Goal: Task Accomplishment & Management: Manage account settings

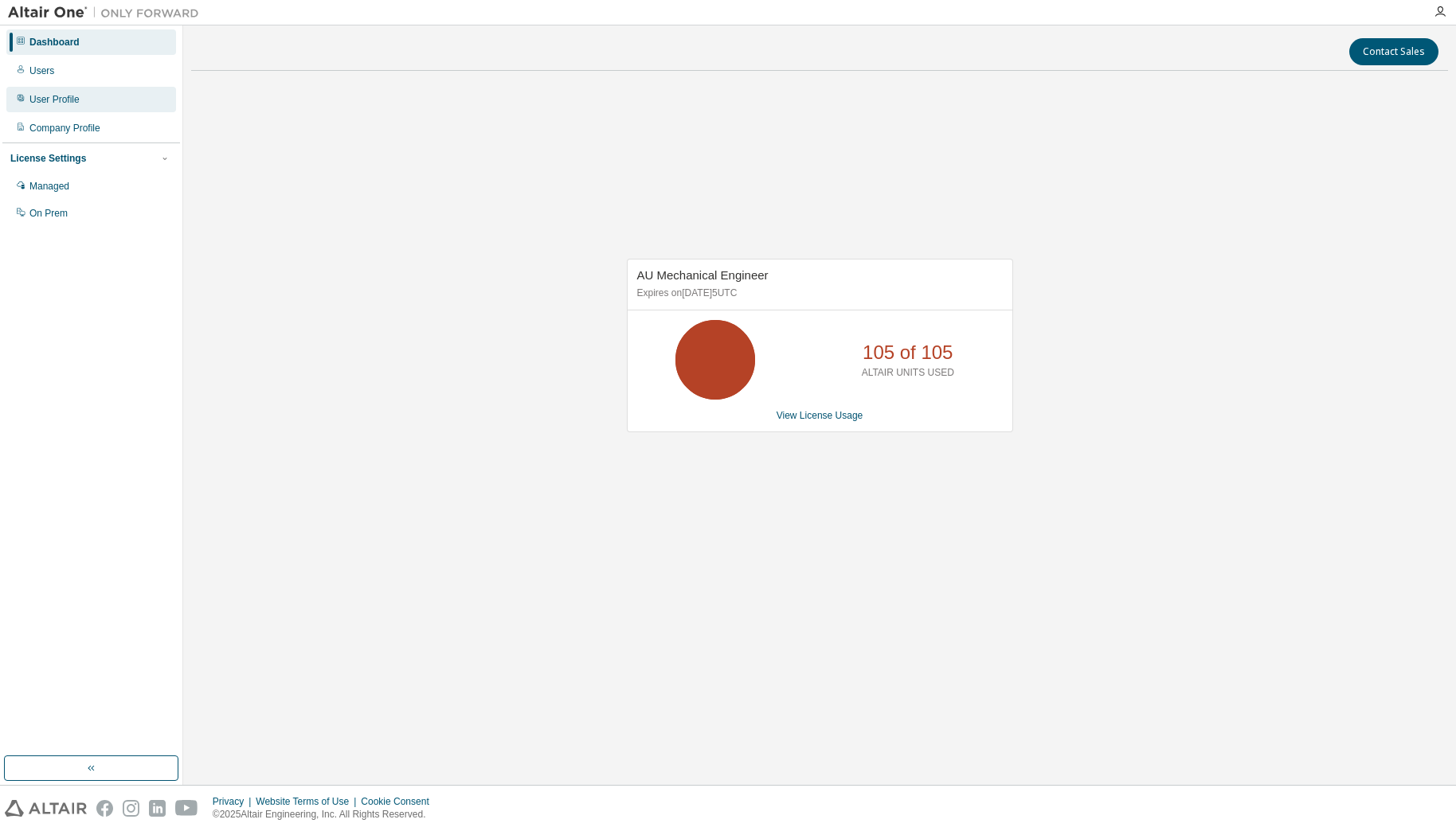
click at [44, 103] on div "User Profile" at bounding box center [54, 100] width 50 height 13
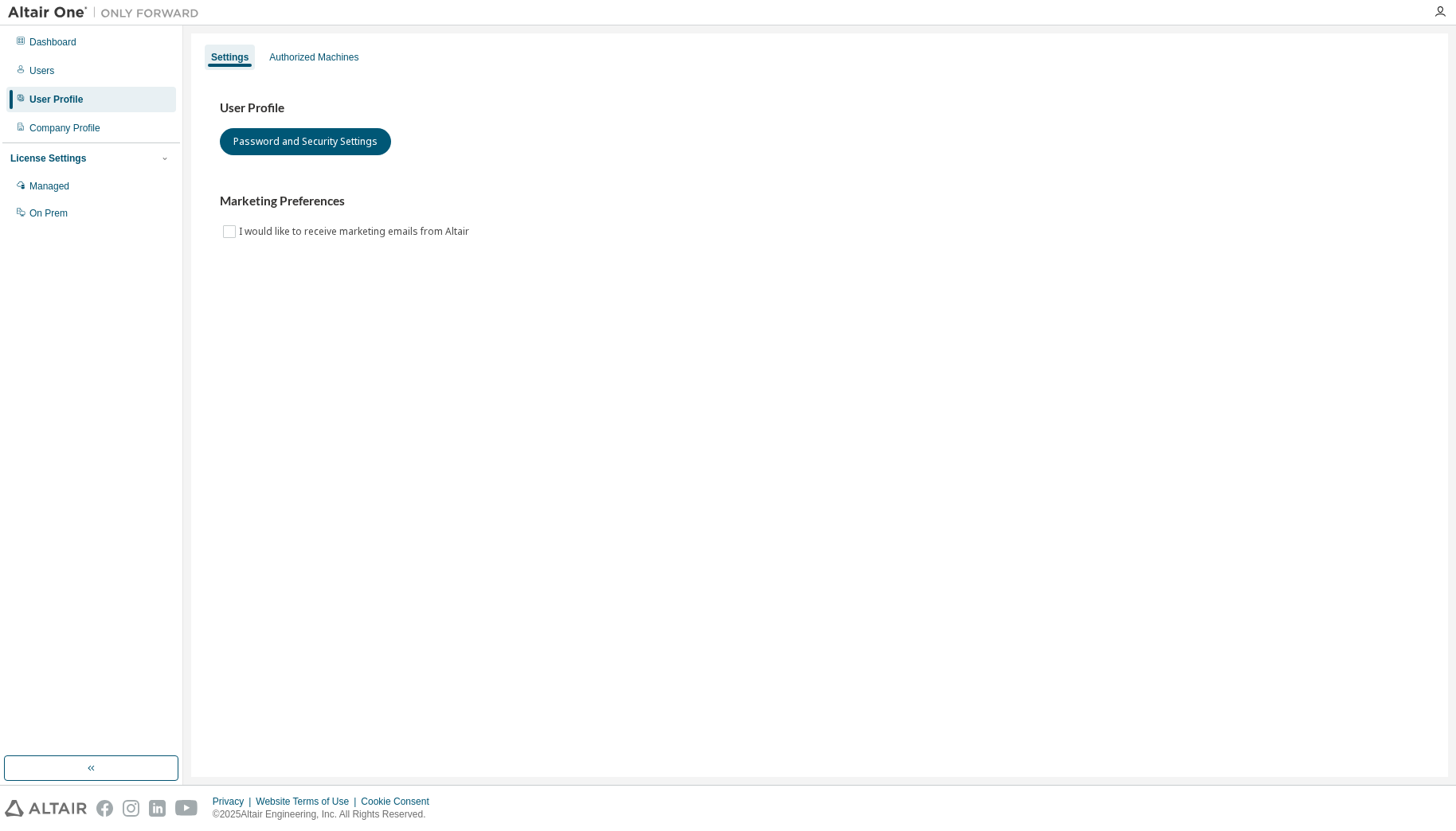
click at [337, 301] on div "Settings Authorized Machines User Profile Password and Security Settings Market…" at bounding box center [820, 405] width 1257 height 744
click at [309, 57] on div "Authorized Machines" at bounding box center [314, 57] width 89 height 13
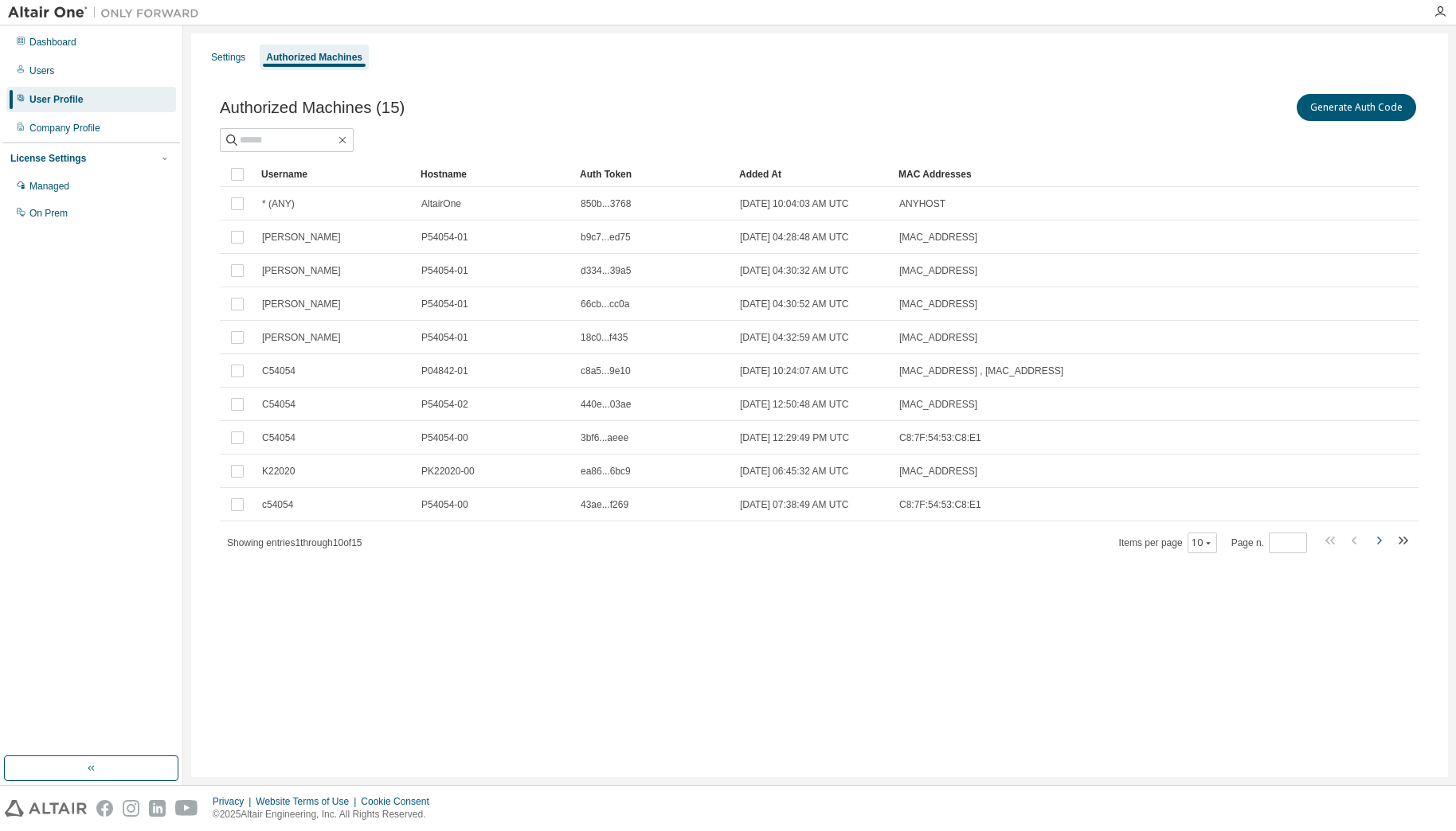
click at [1376, 544] on icon "button" at bounding box center [1379, 541] width 19 height 19
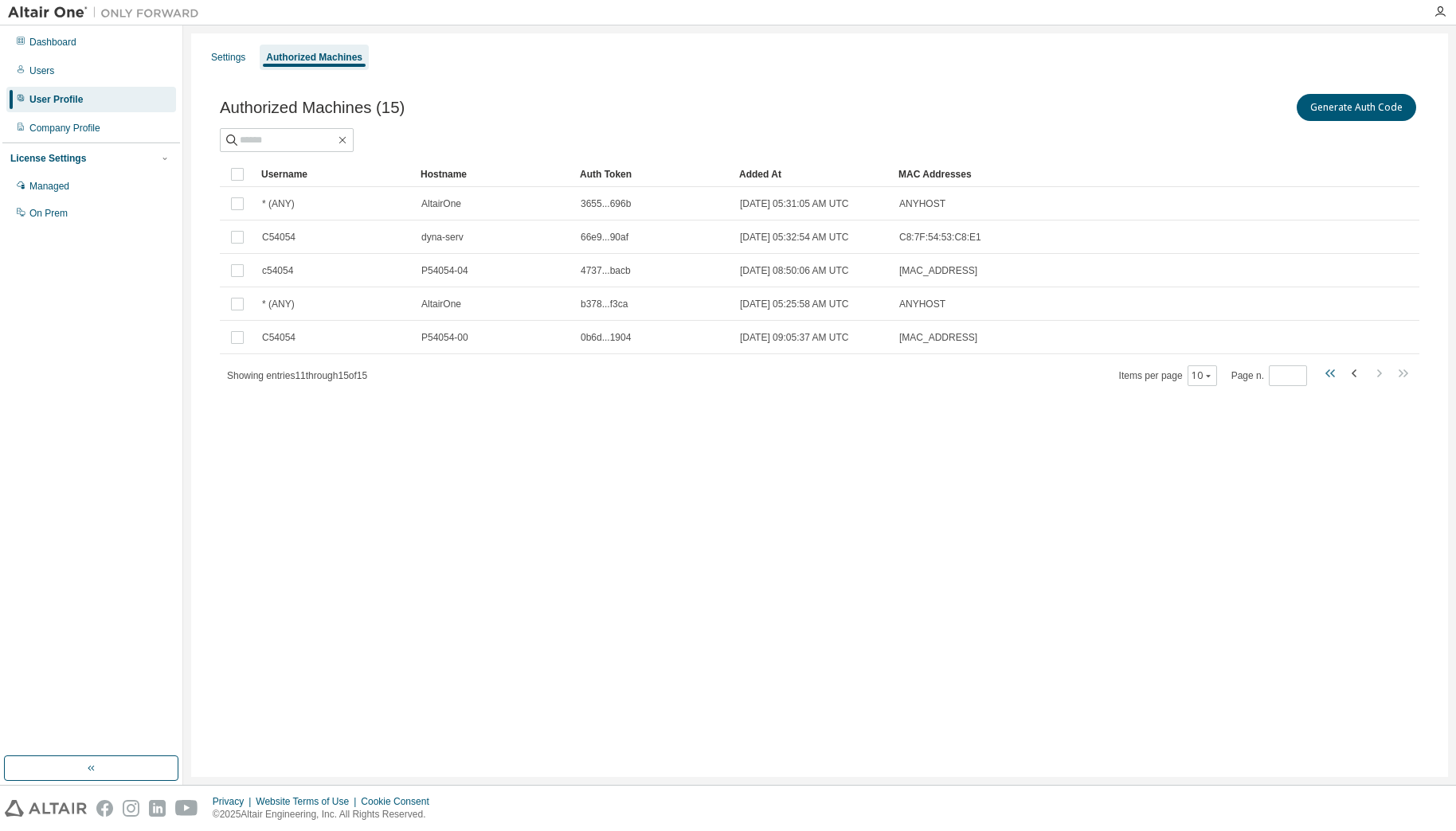
click at [1331, 374] on icon "button" at bounding box center [1332, 373] width 4 height 8
type input "*"
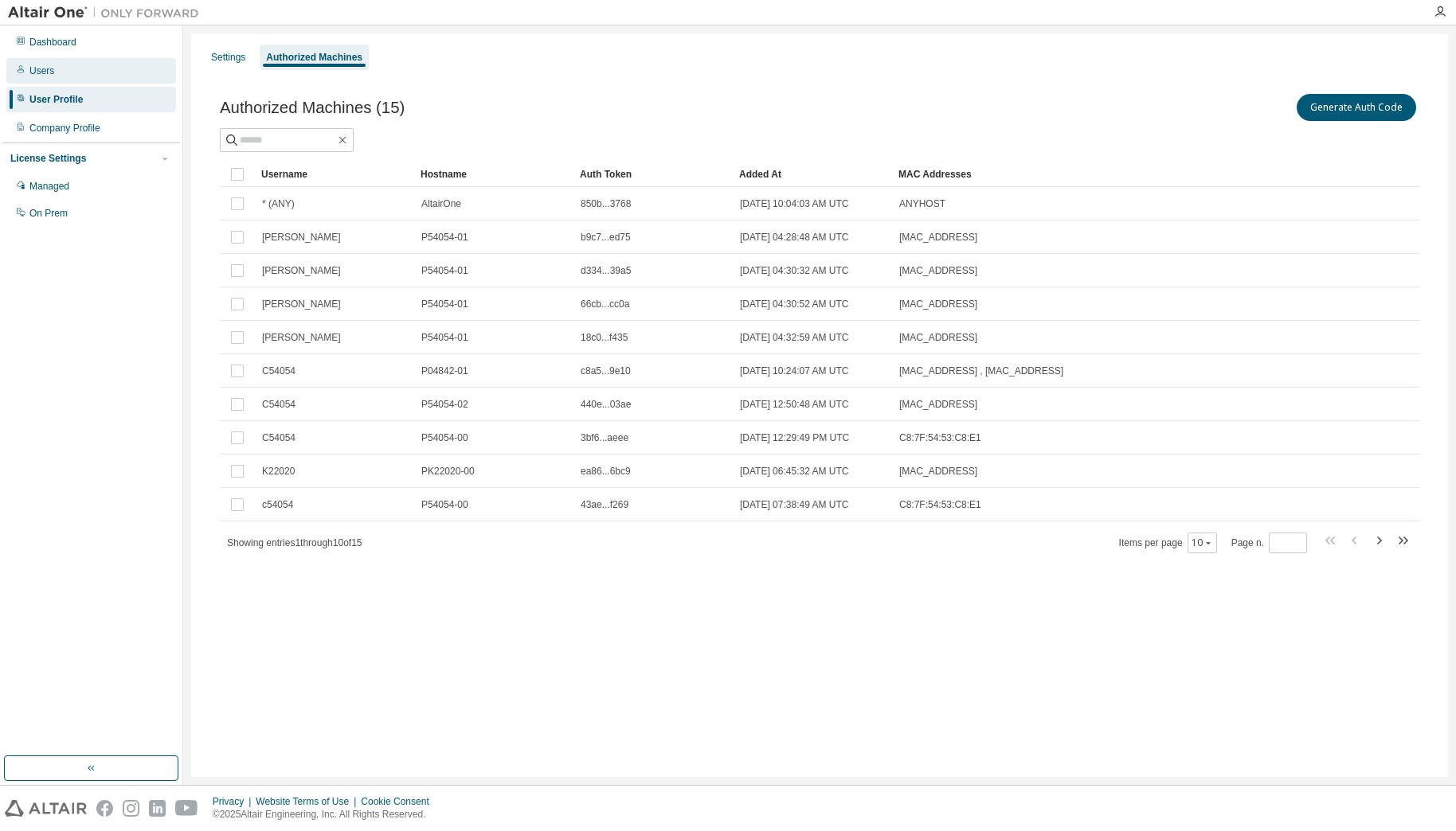
click at [55, 67] on div "Users" at bounding box center [91, 71] width 170 height 25
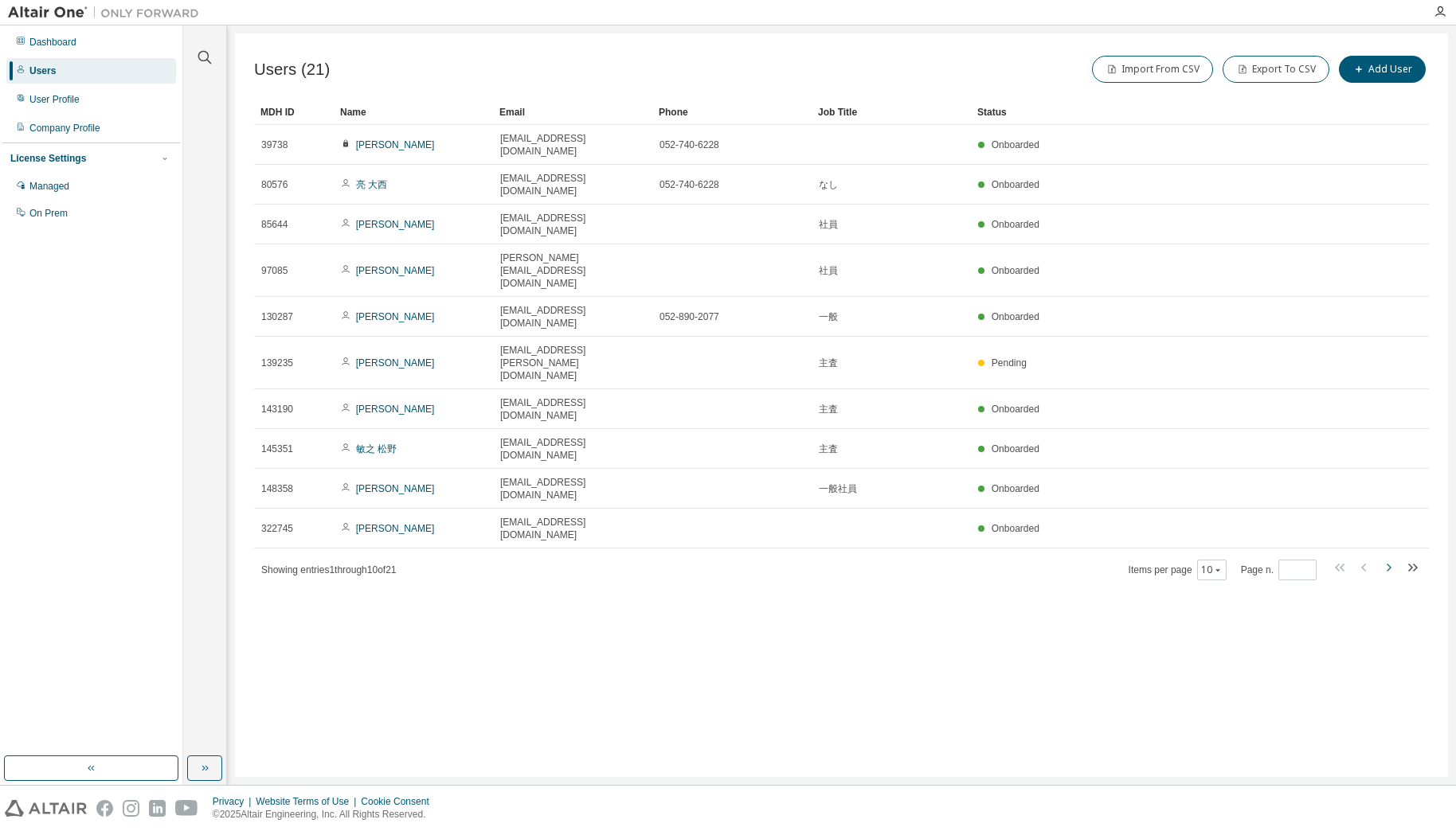
click at [1383, 558] on icon "button" at bounding box center [1389, 568] width 19 height 19
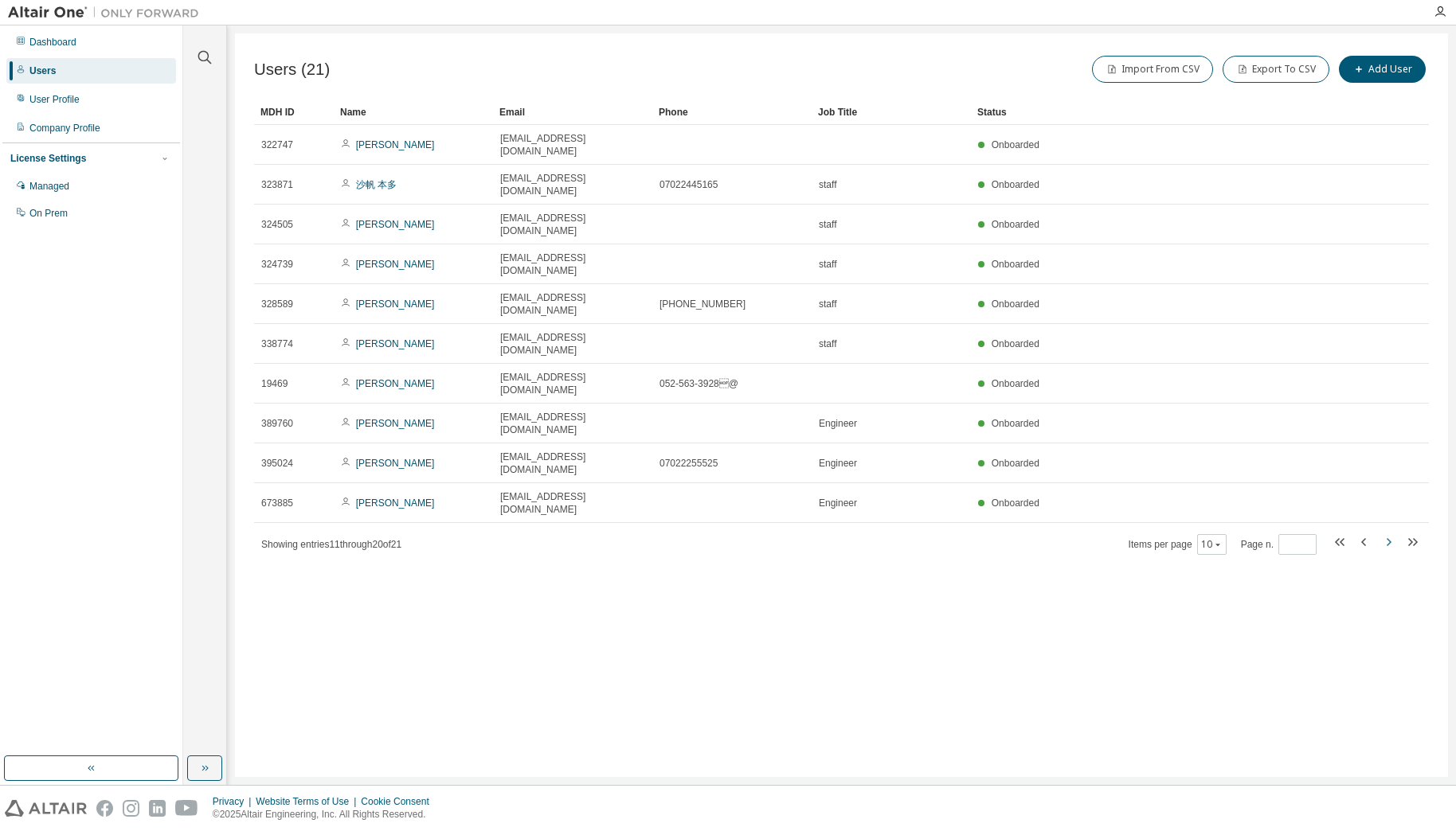
click at [1383, 533] on icon "button" at bounding box center [1389, 543] width 19 height 19
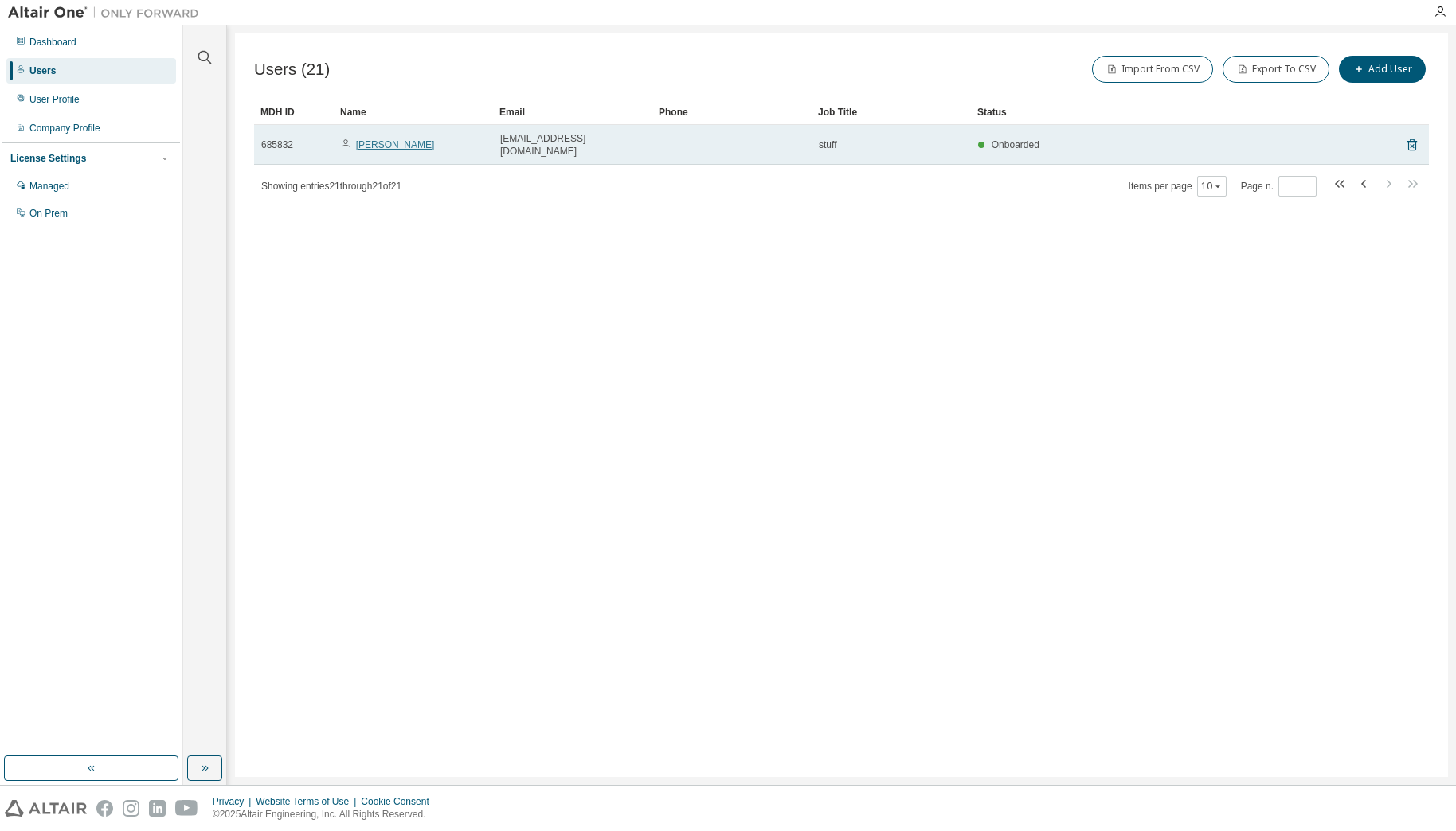
click at [385, 139] on link "[PERSON_NAME]" at bounding box center [395, 144] width 79 height 11
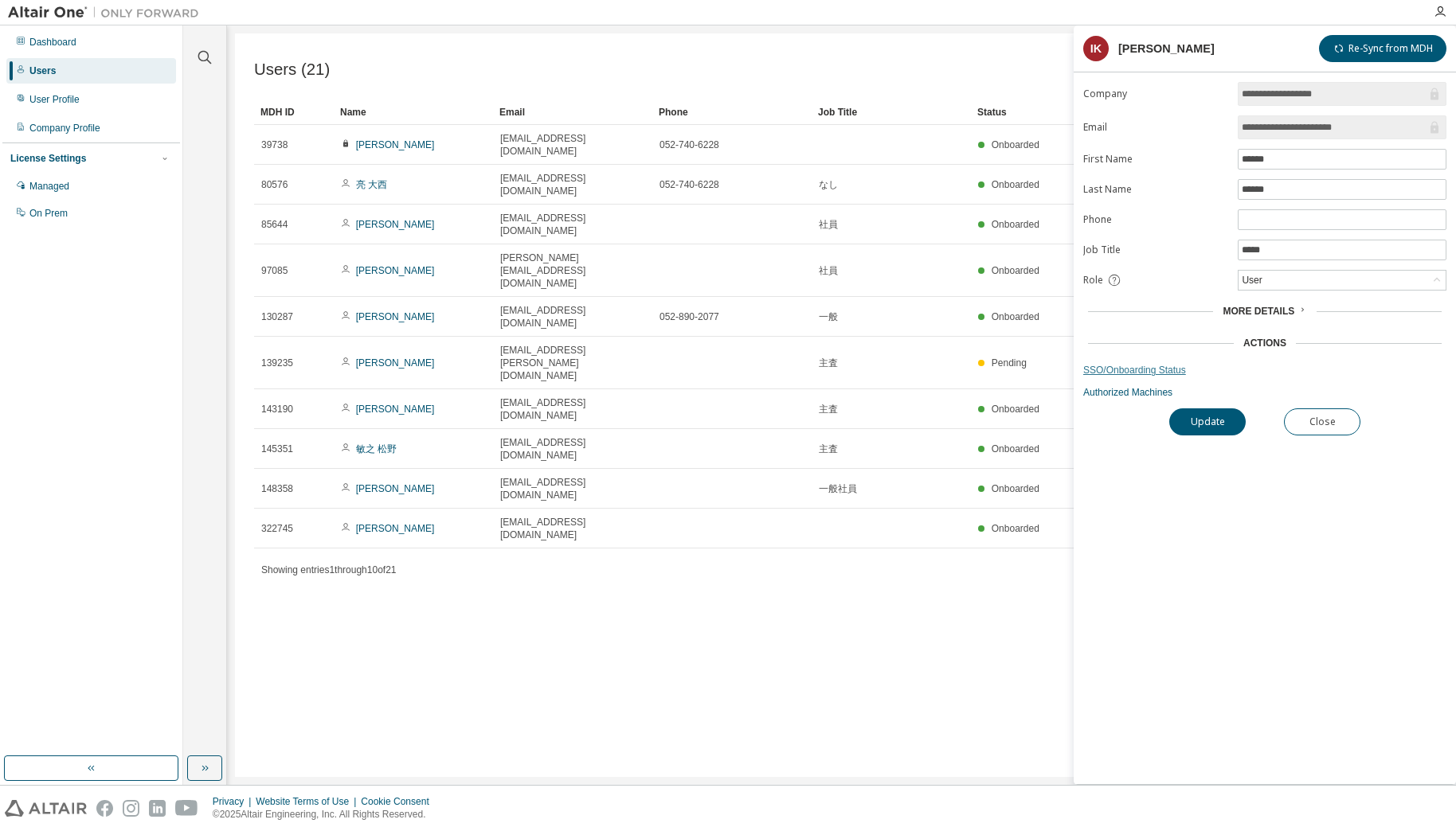
click at [1157, 365] on link "SSO/Onboarding Status" at bounding box center [1265, 370] width 364 height 13
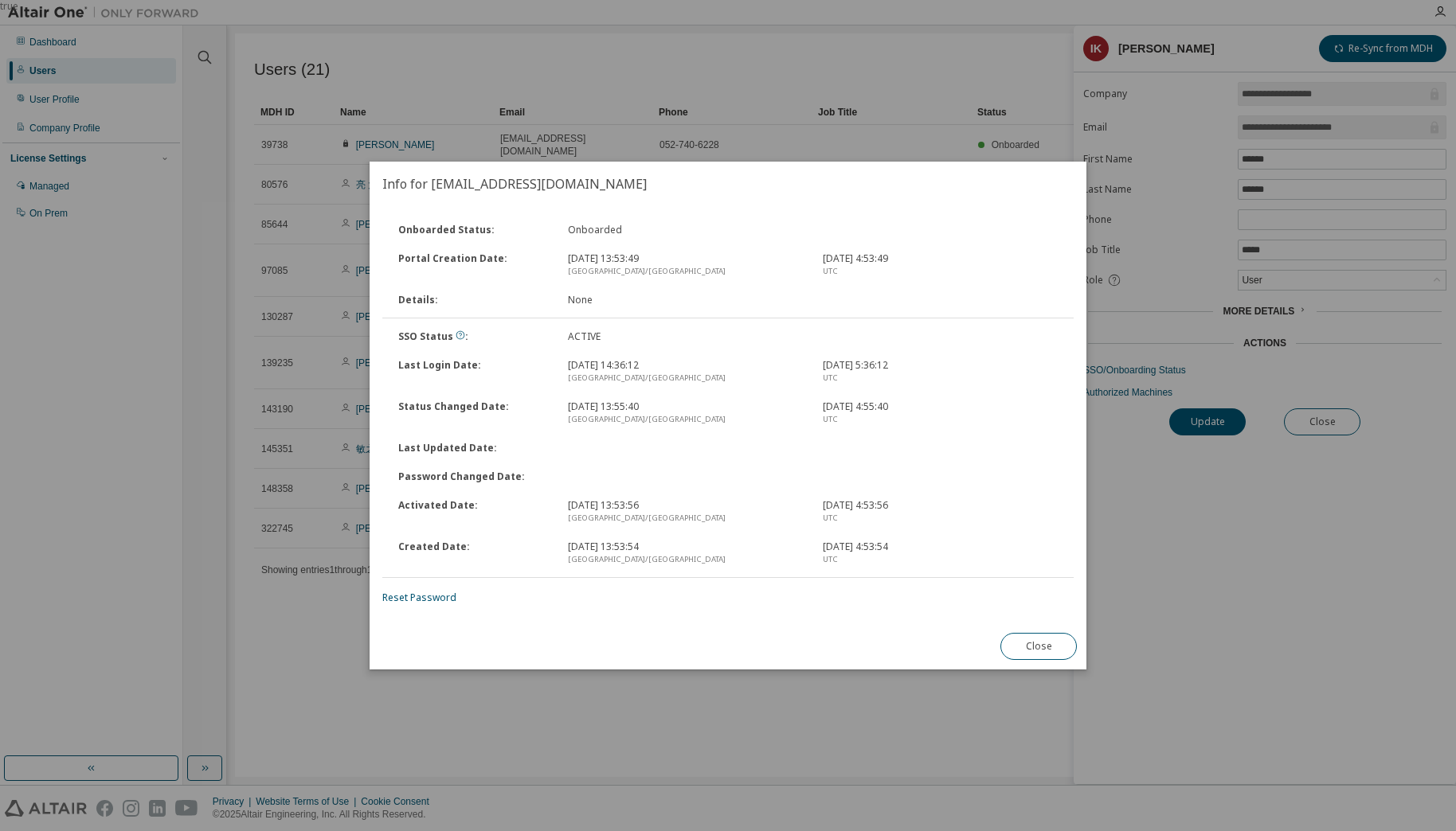
click at [494, 478] on div "Password Changed Date :" at bounding box center [474, 477] width 170 height 13
click at [421, 592] on link "Reset Password" at bounding box center [419, 597] width 74 height 13
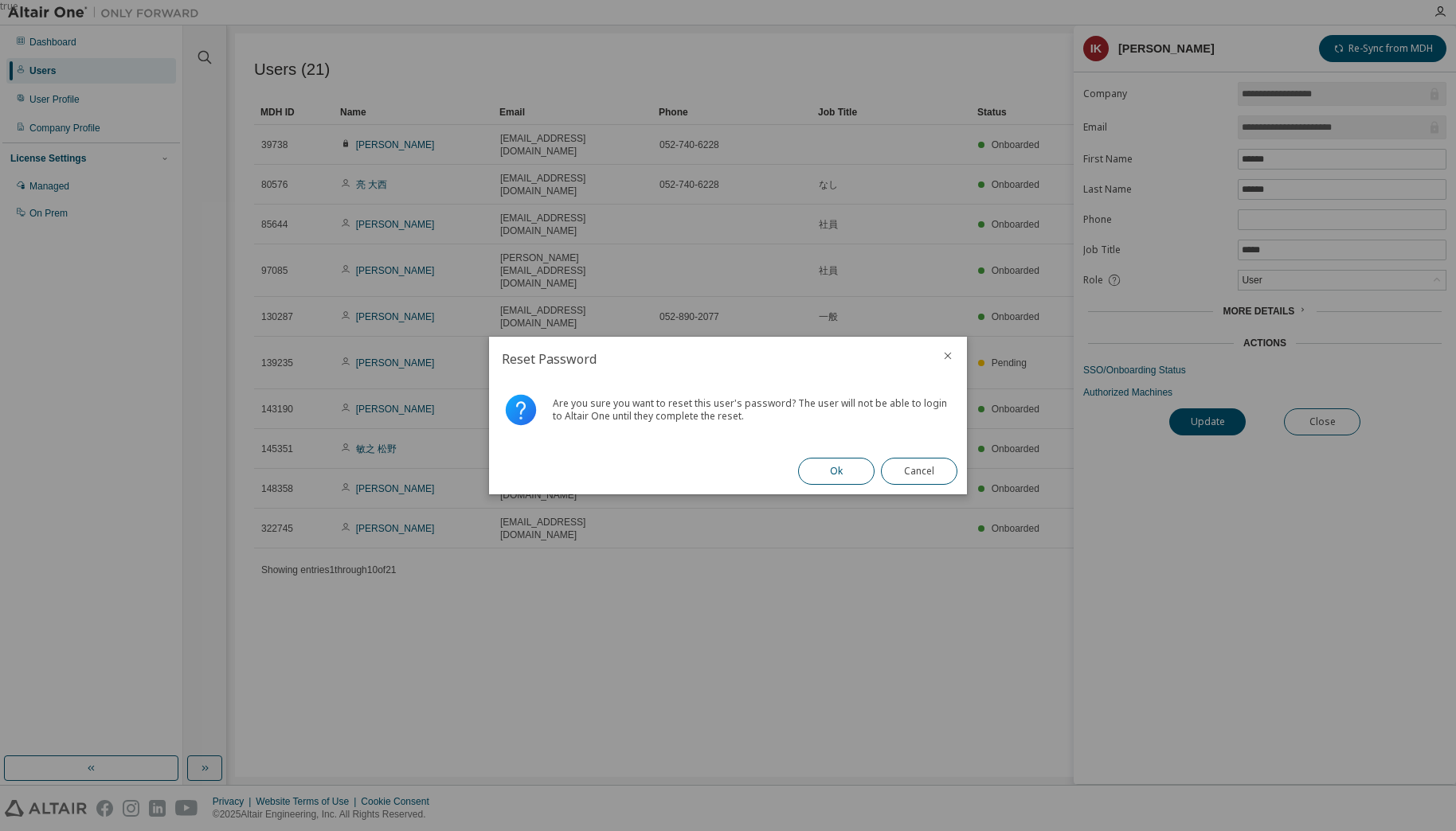
click at [842, 474] on button "Ok" at bounding box center [835, 471] width 76 height 27
click at [937, 482] on button "Close" at bounding box center [919, 471] width 76 height 27
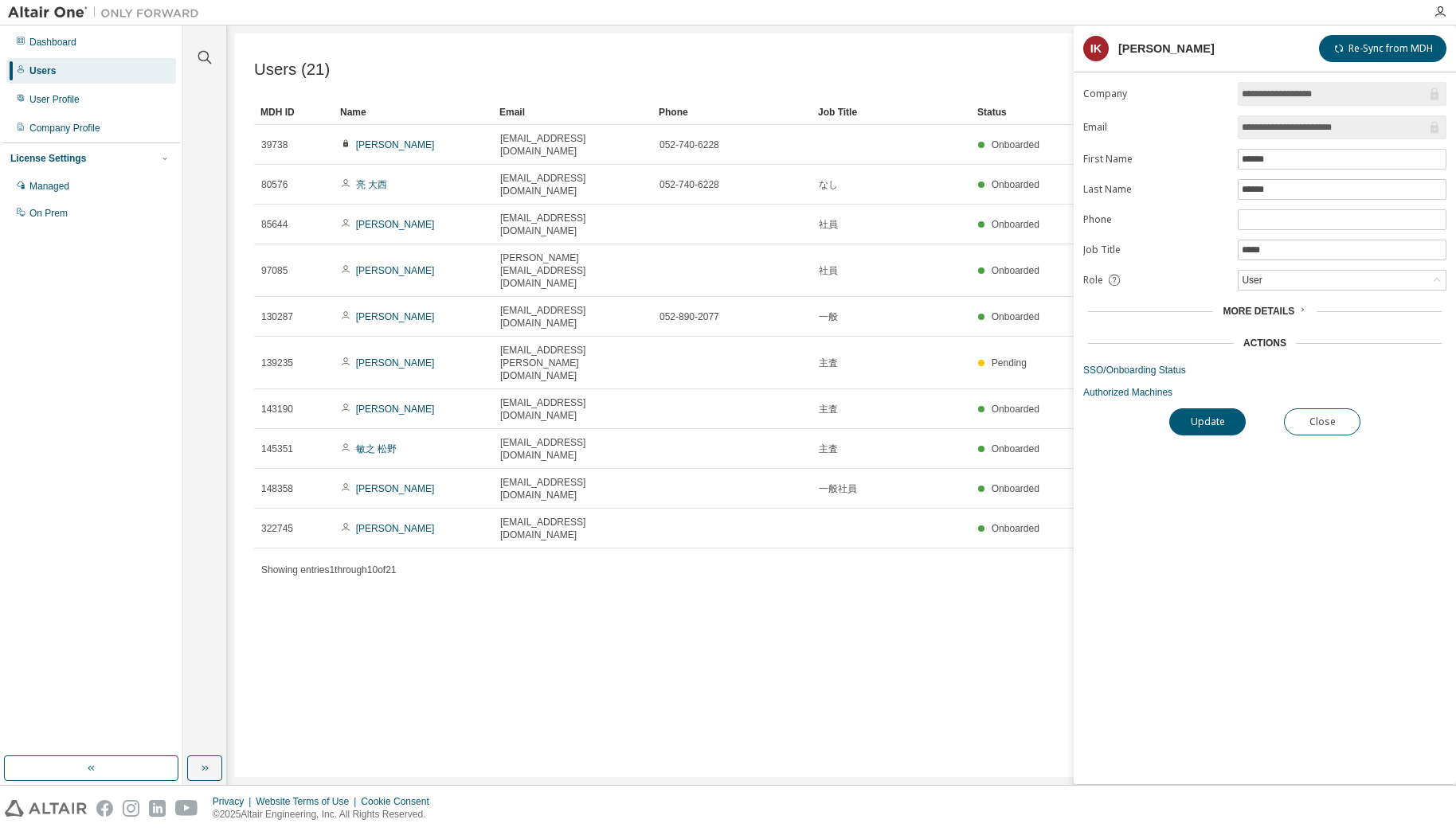
click at [736, 727] on div "Users (21) Import From CSV Export To CSV Add User Clear Load Save Save As Field…" at bounding box center [842, 405] width 1213 height 744
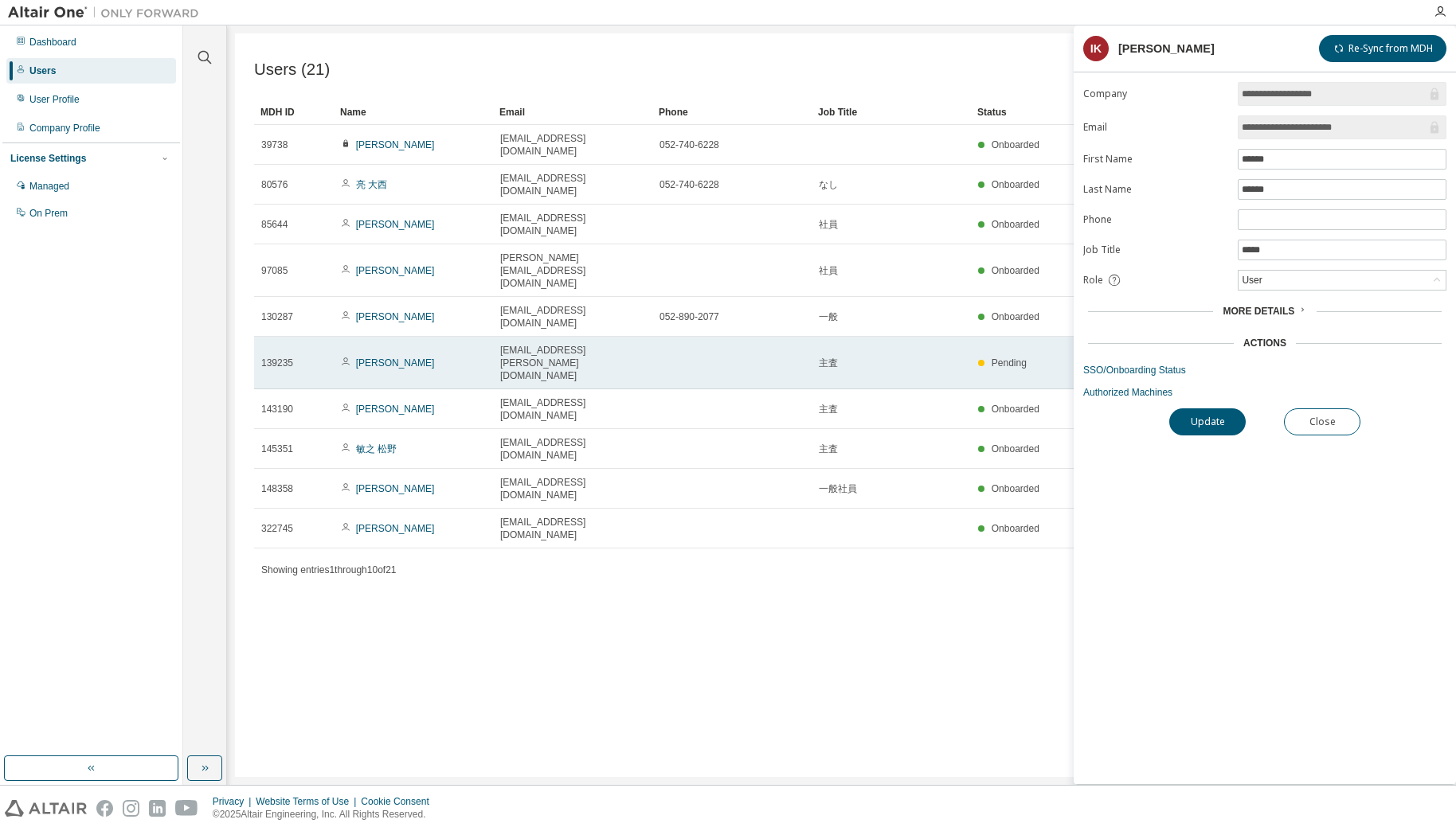
click at [267, 357] on span "139235" at bounding box center [277, 363] width 31 height 13
click at [1016, 357] on span "Pending" at bounding box center [1009, 363] width 35 height 11
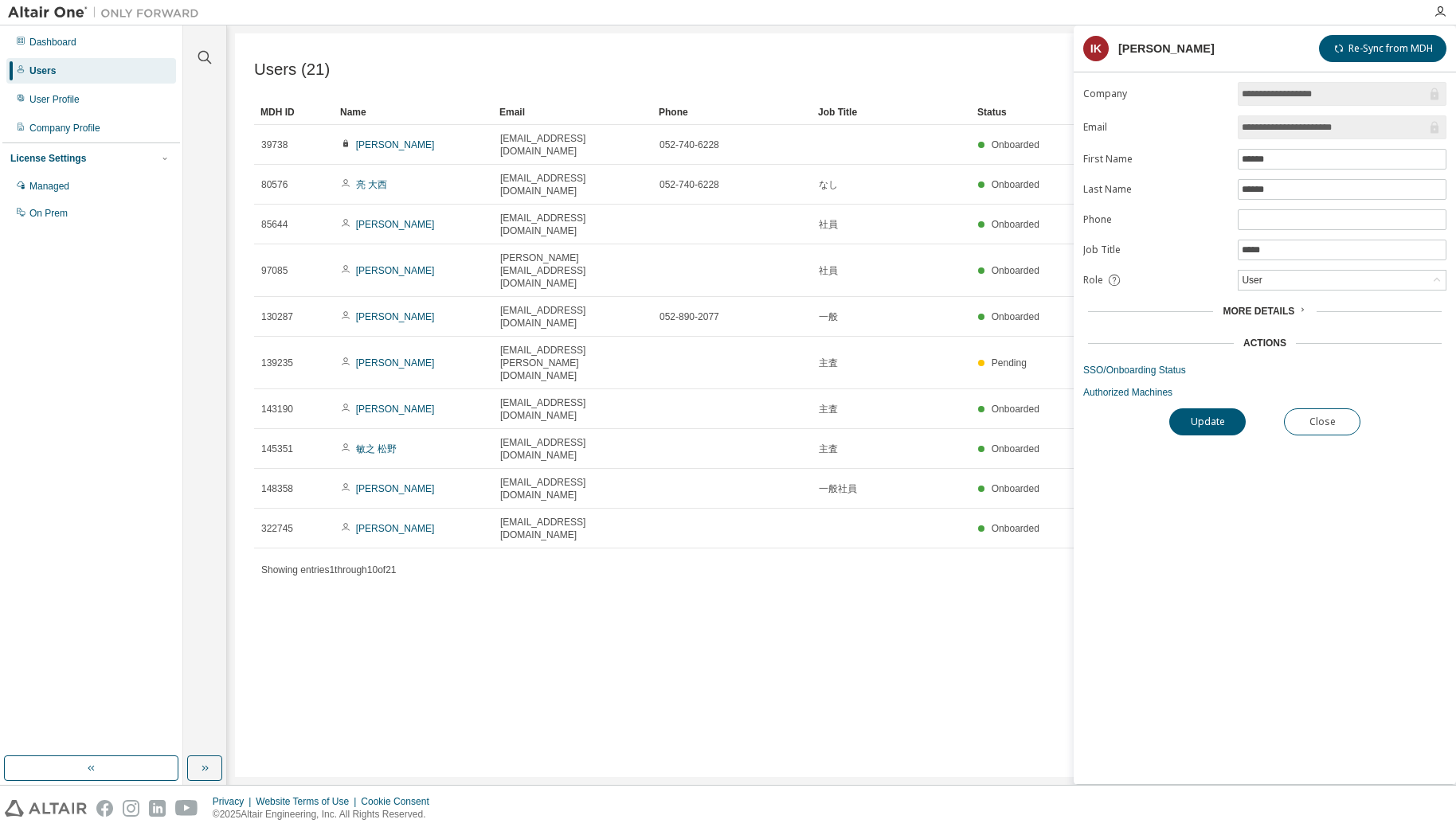
click at [1208, 625] on div "**********" at bounding box center [1265, 433] width 382 height 703
click at [1334, 421] on button "Close" at bounding box center [1321, 422] width 76 height 27
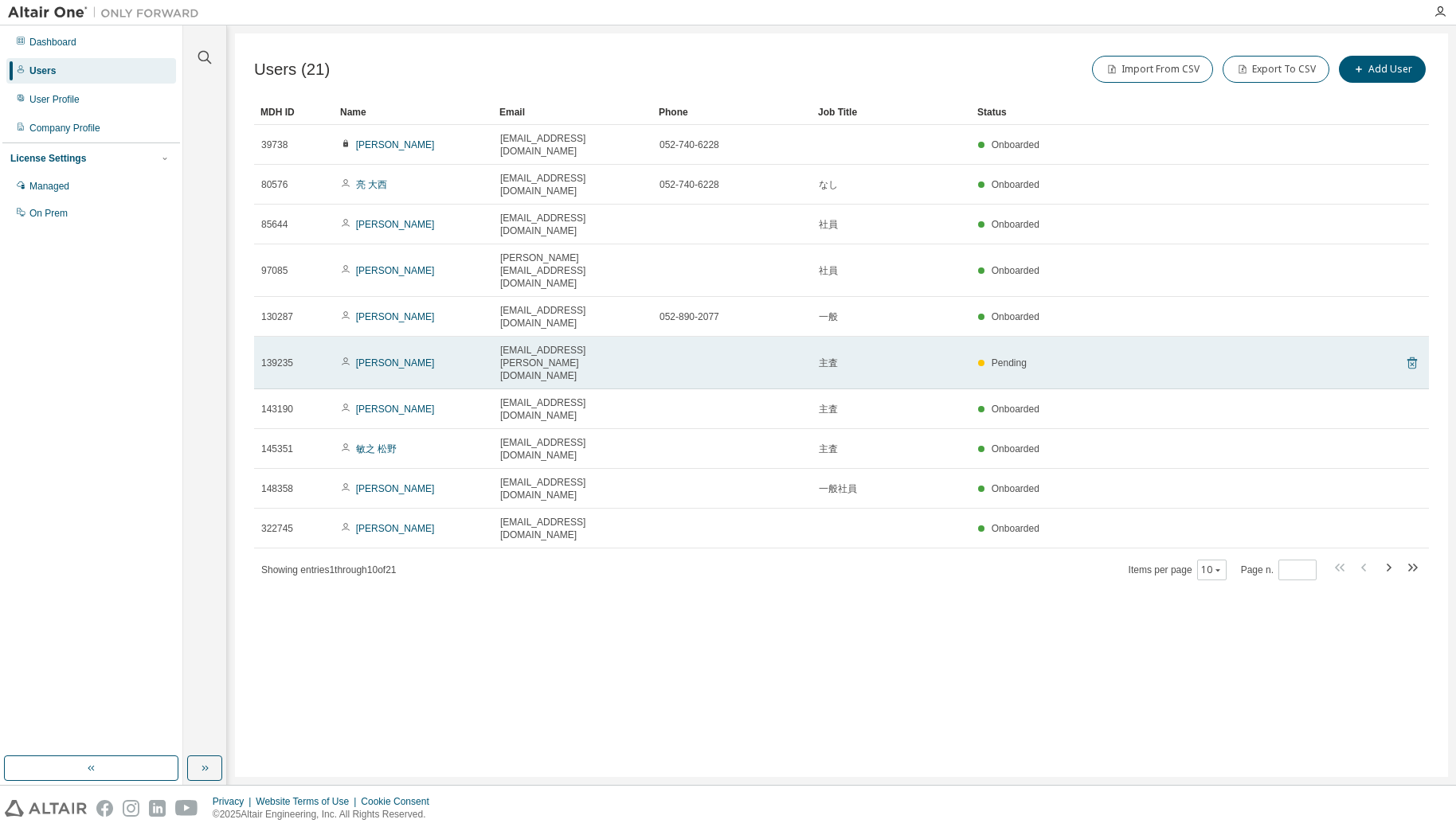
click at [1410, 354] on icon at bounding box center [1412, 364] width 14 height 19
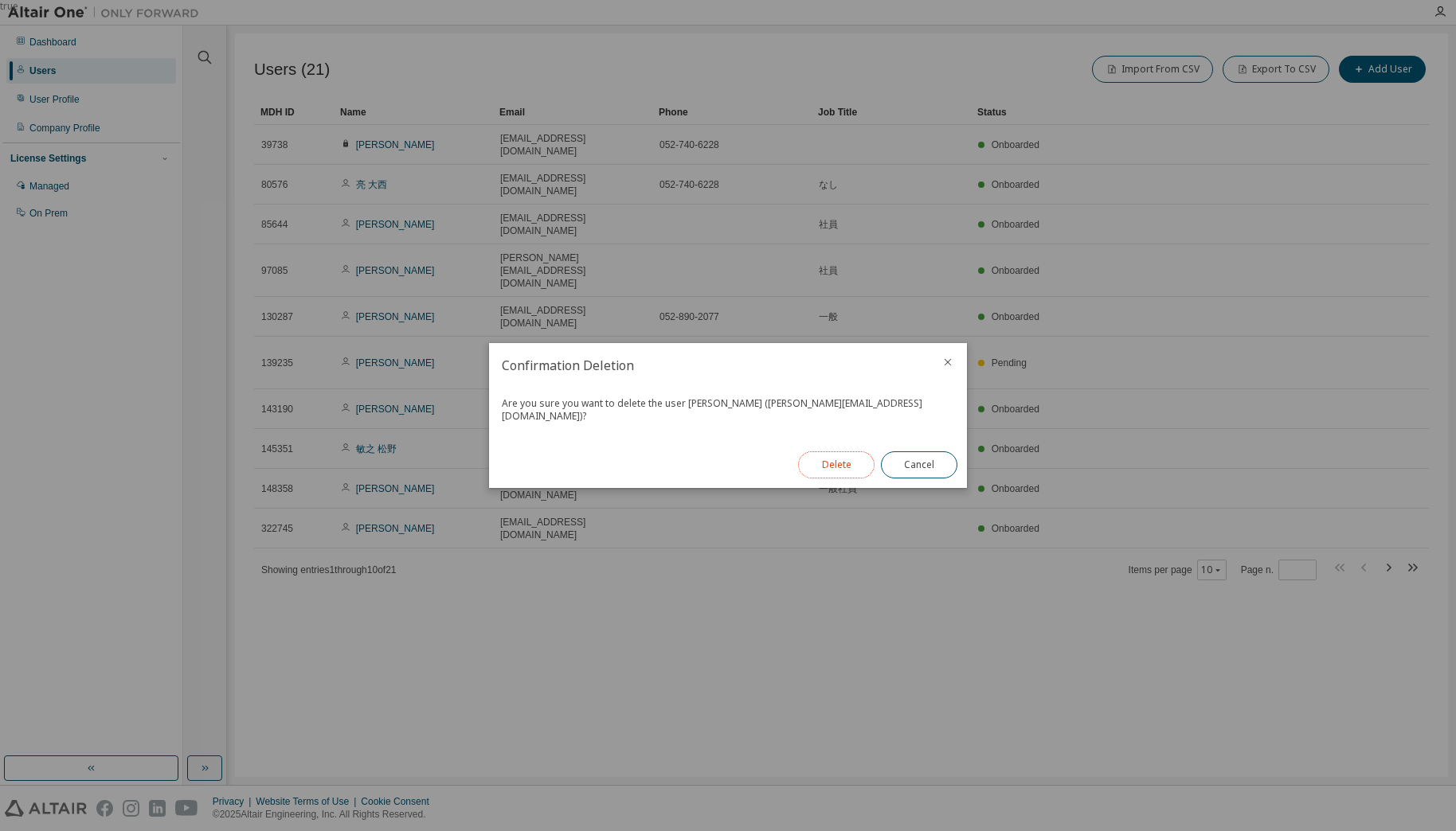
click at [845, 464] on button "Delete" at bounding box center [835, 465] width 76 height 27
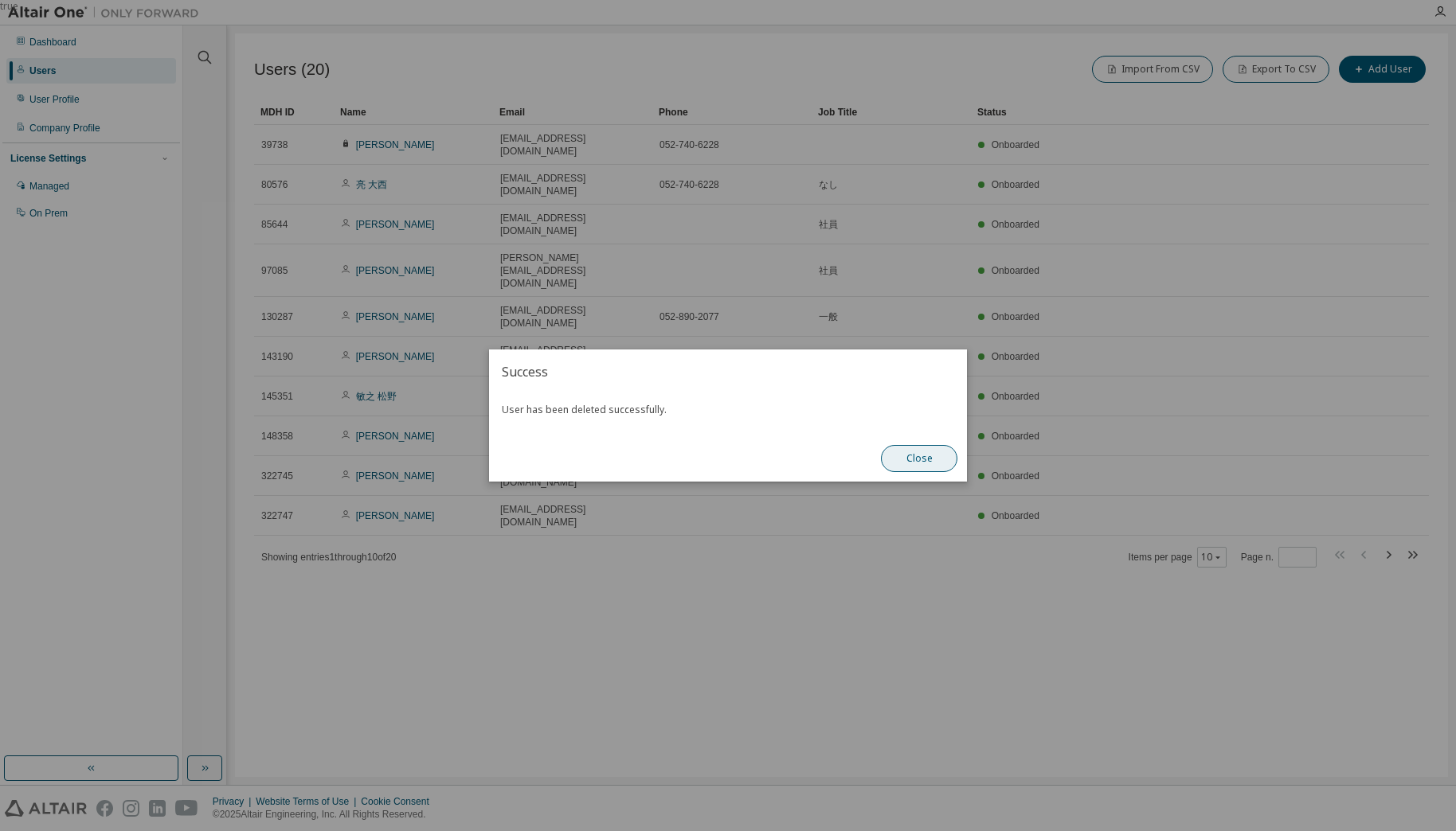
click at [930, 468] on button "Close" at bounding box center [919, 458] width 76 height 27
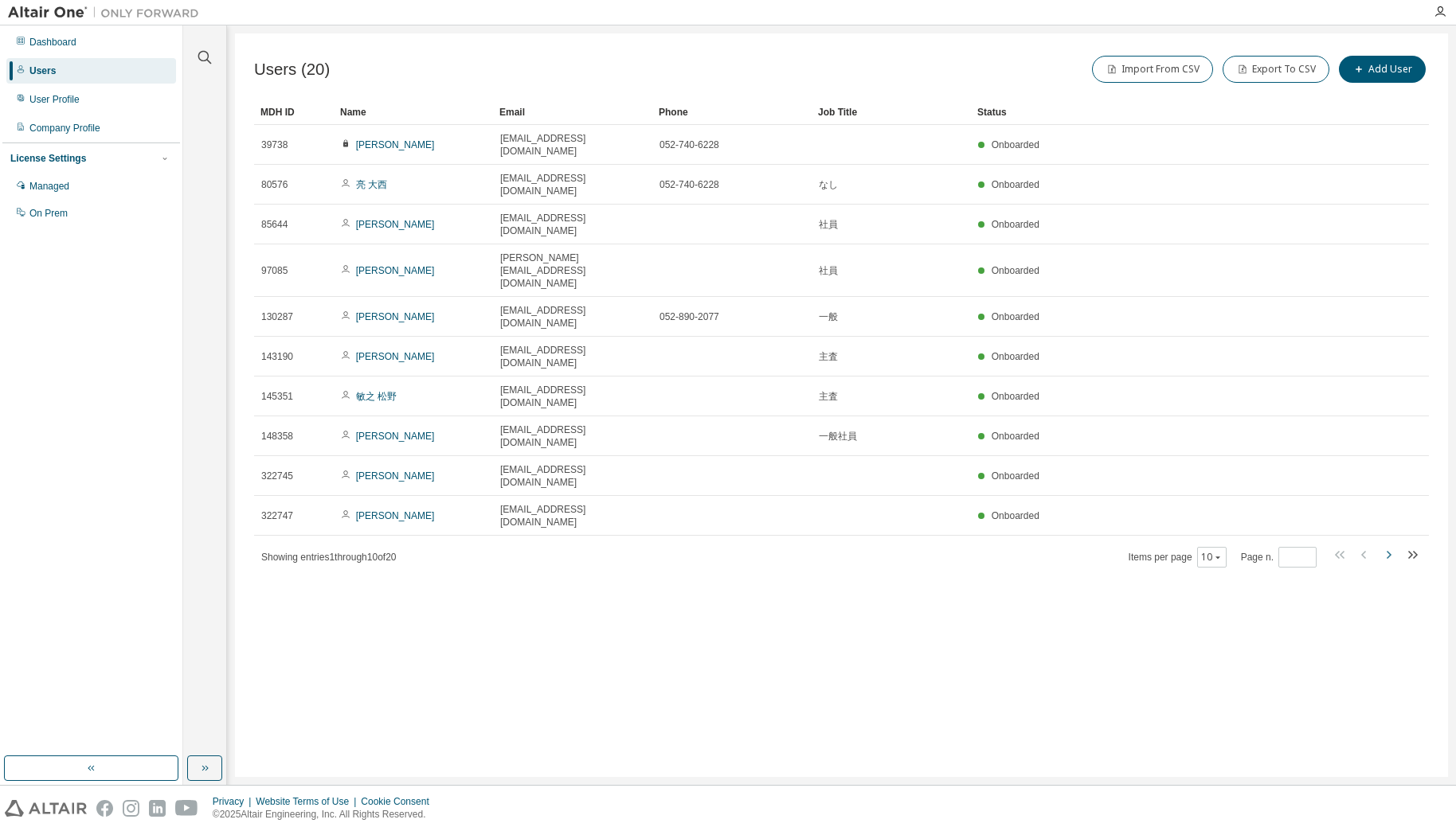
click at [1390, 545] on icon "button" at bounding box center [1389, 555] width 19 height 19
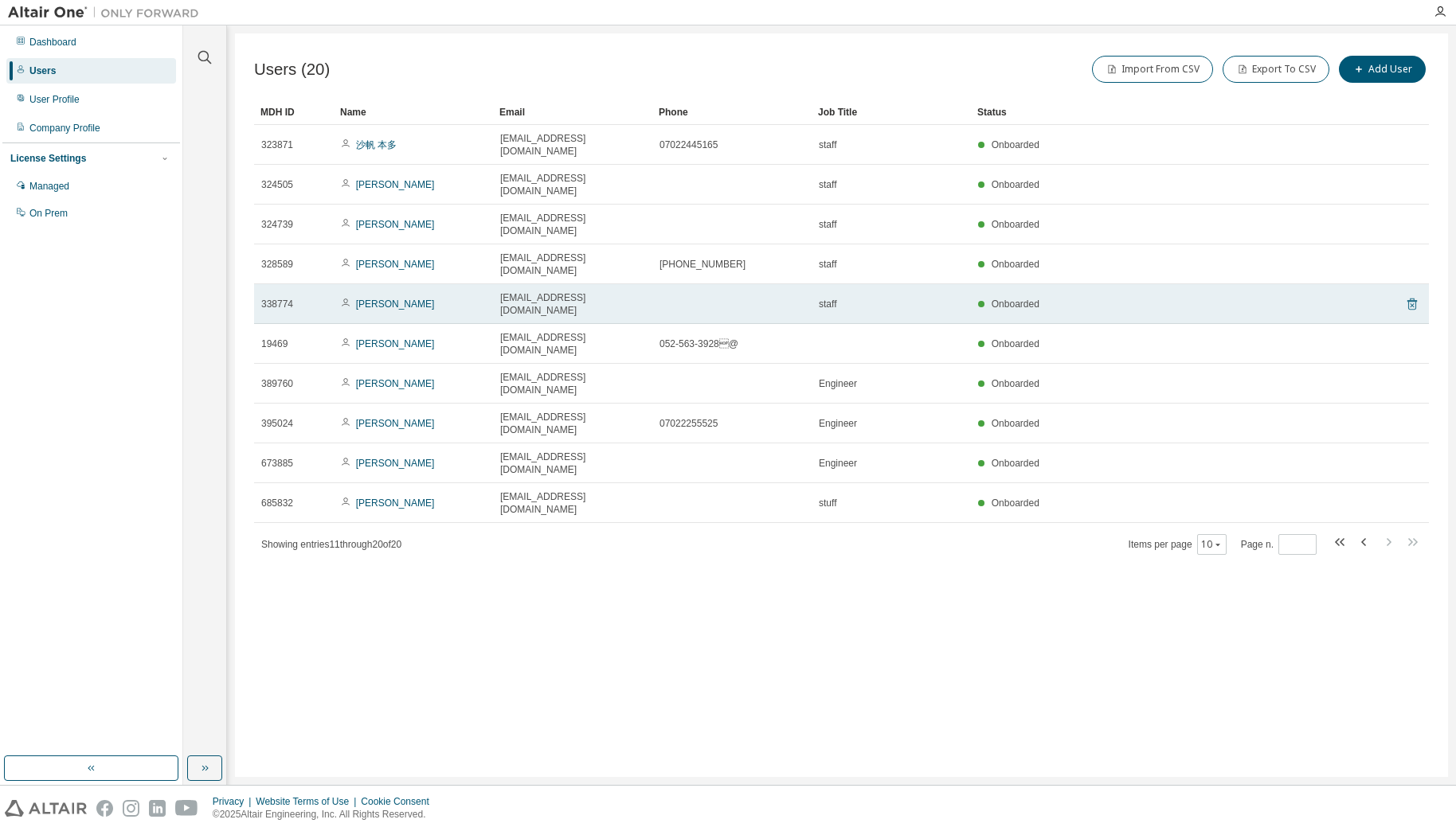
click at [1411, 294] on icon at bounding box center [1412, 304] width 14 height 19
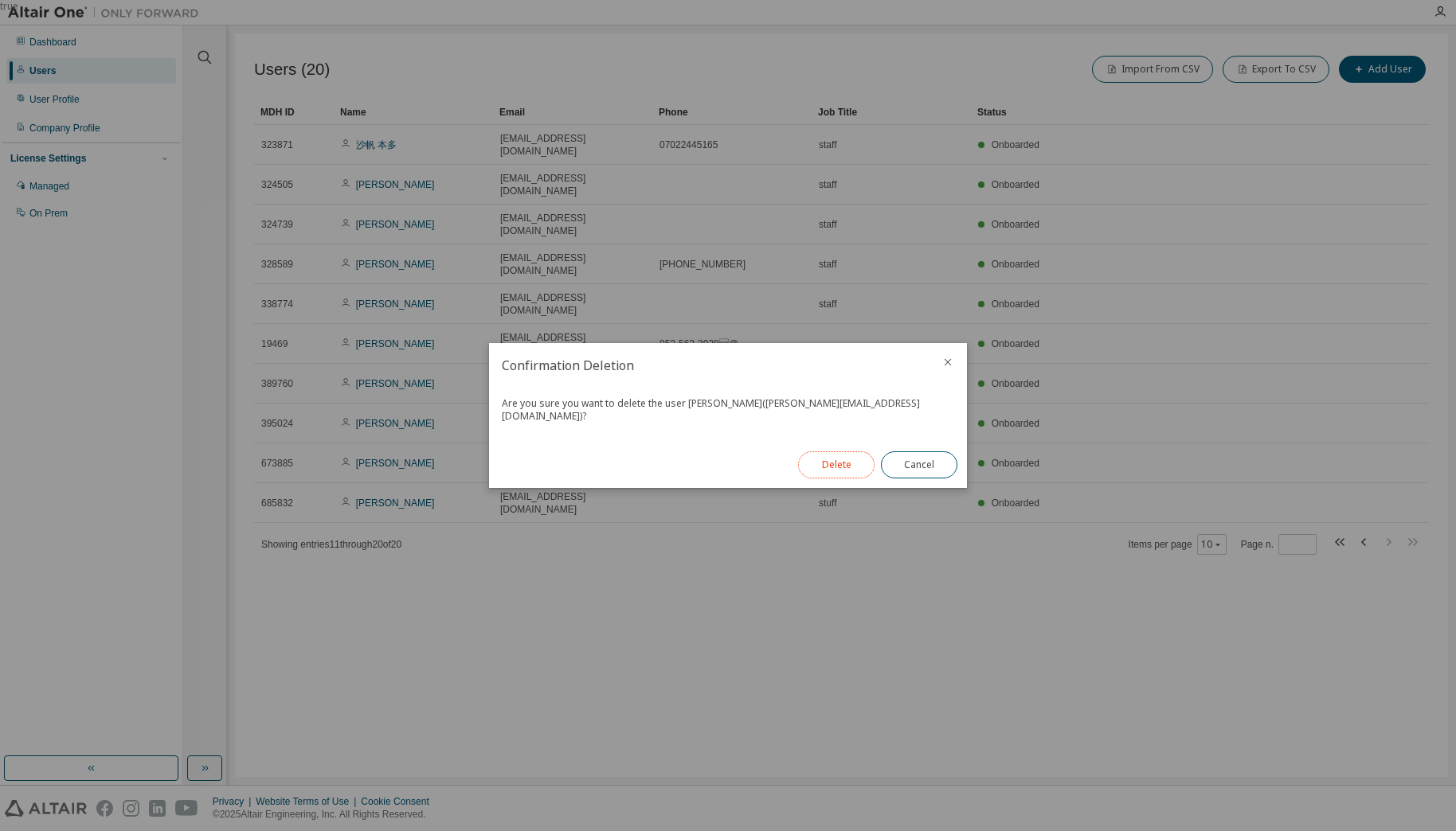
click at [824, 466] on button "Delete" at bounding box center [835, 465] width 76 height 27
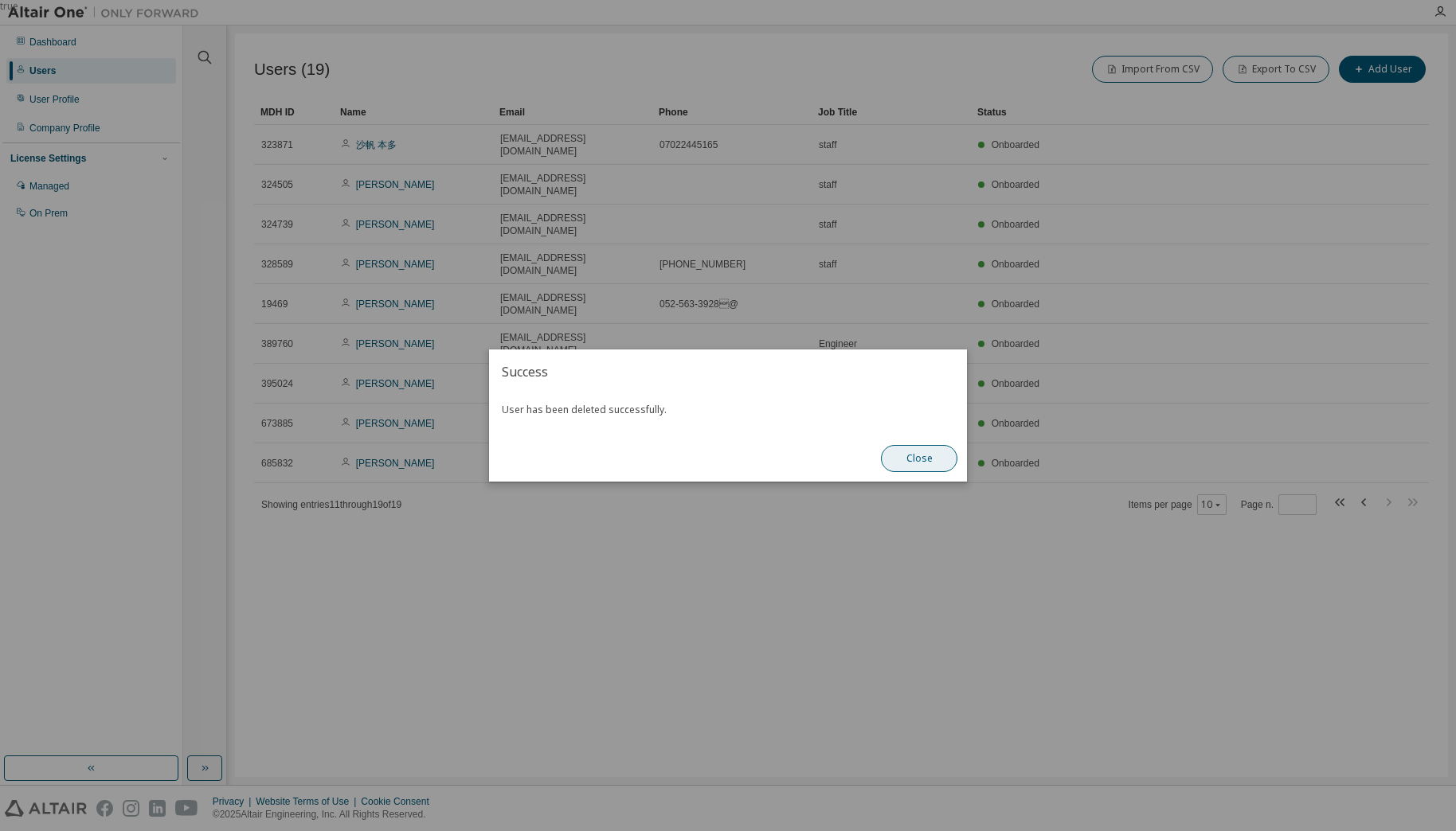
click at [926, 454] on button "Close" at bounding box center [919, 458] width 76 height 27
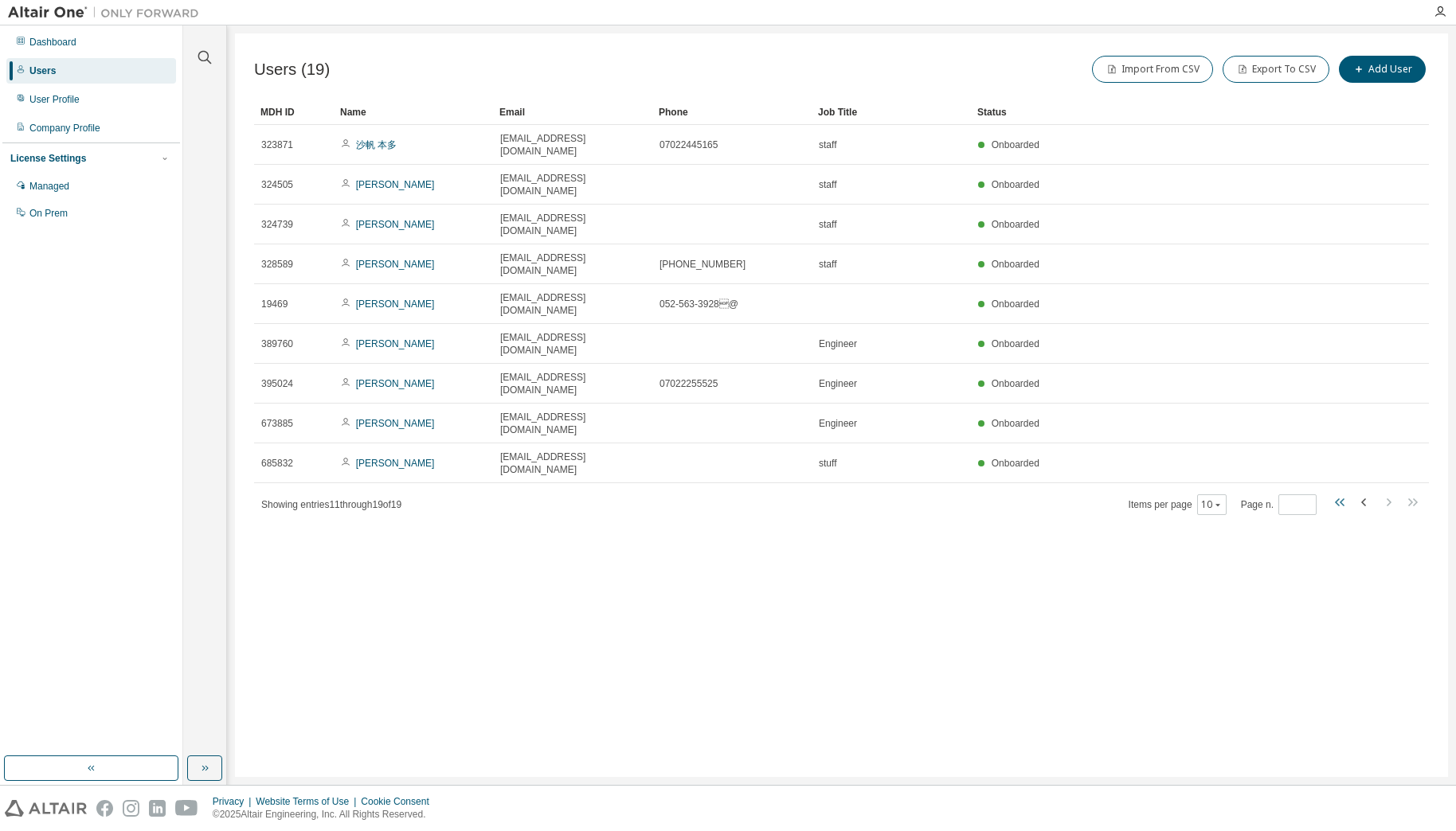
click at [1337, 499] on icon "button" at bounding box center [1336, 502] width 4 height 8
type input "*"
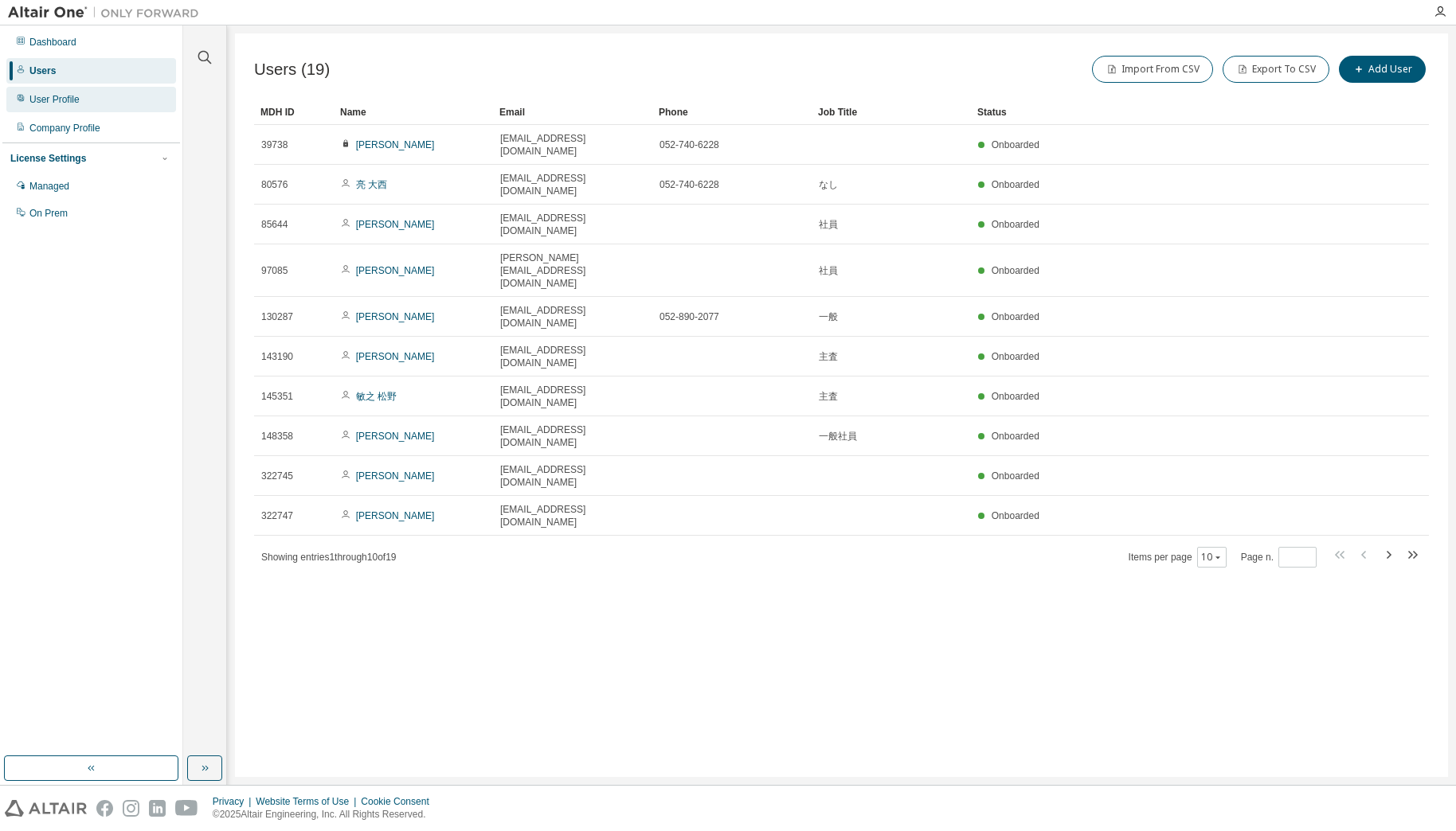
click at [52, 99] on div "User Profile" at bounding box center [54, 100] width 50 height 13
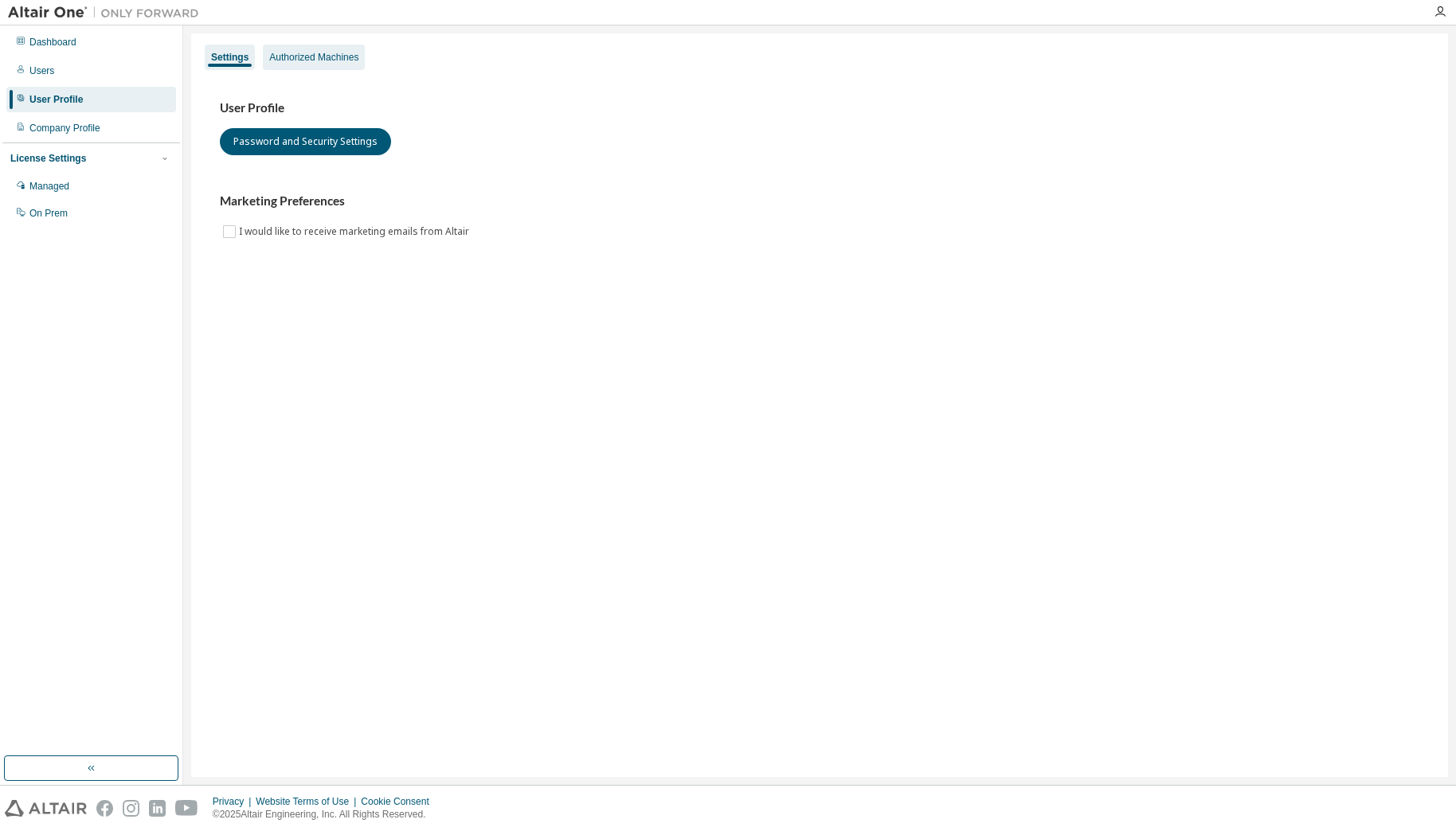
click at [292, 66] on div "Authorized Machines" at bounding box center [314, 57] width 102 height 25
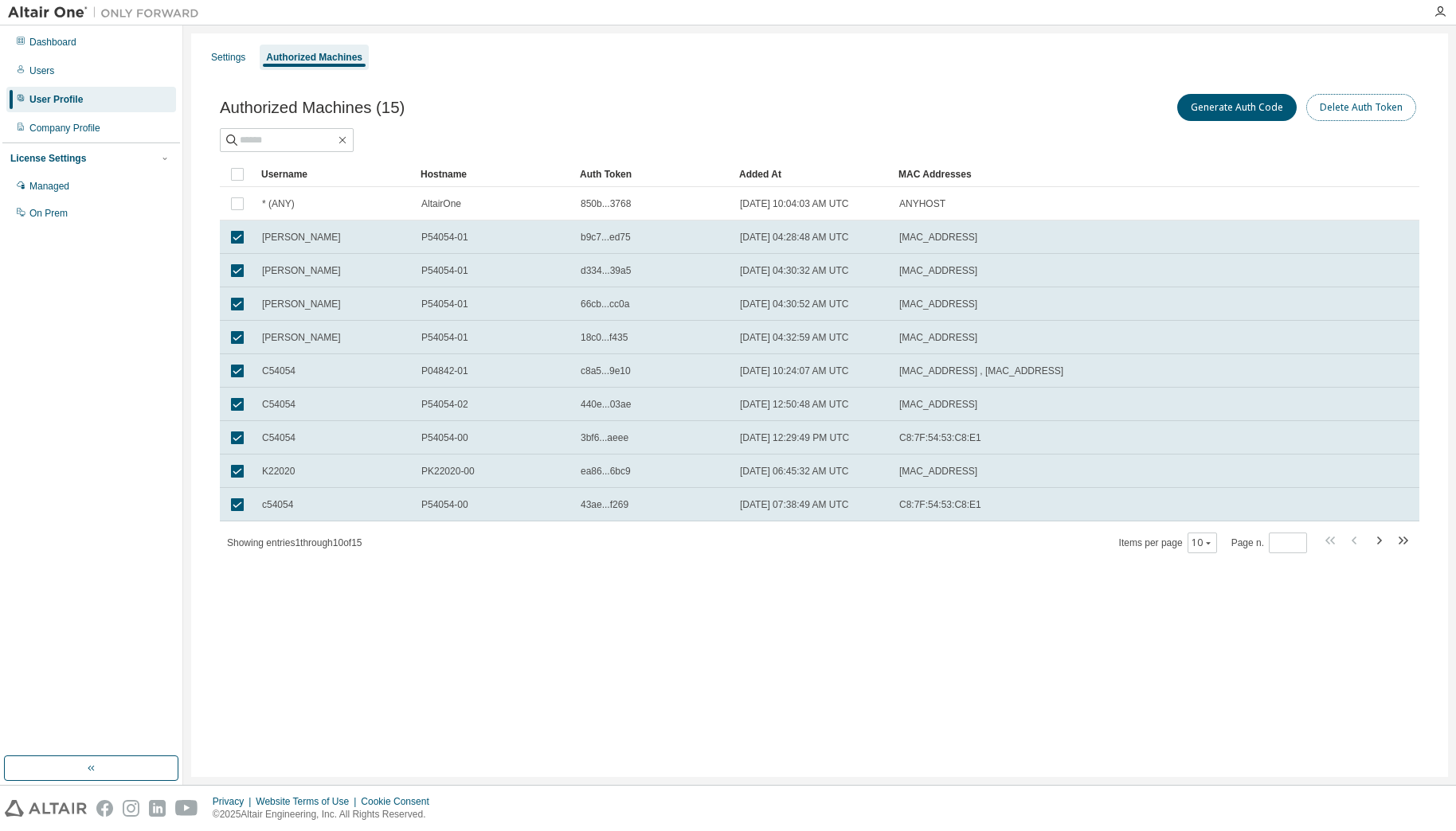
click at [1379, 111] on button "Delete Auth Token" at bounding box center [1362, 107] width 110 height 27
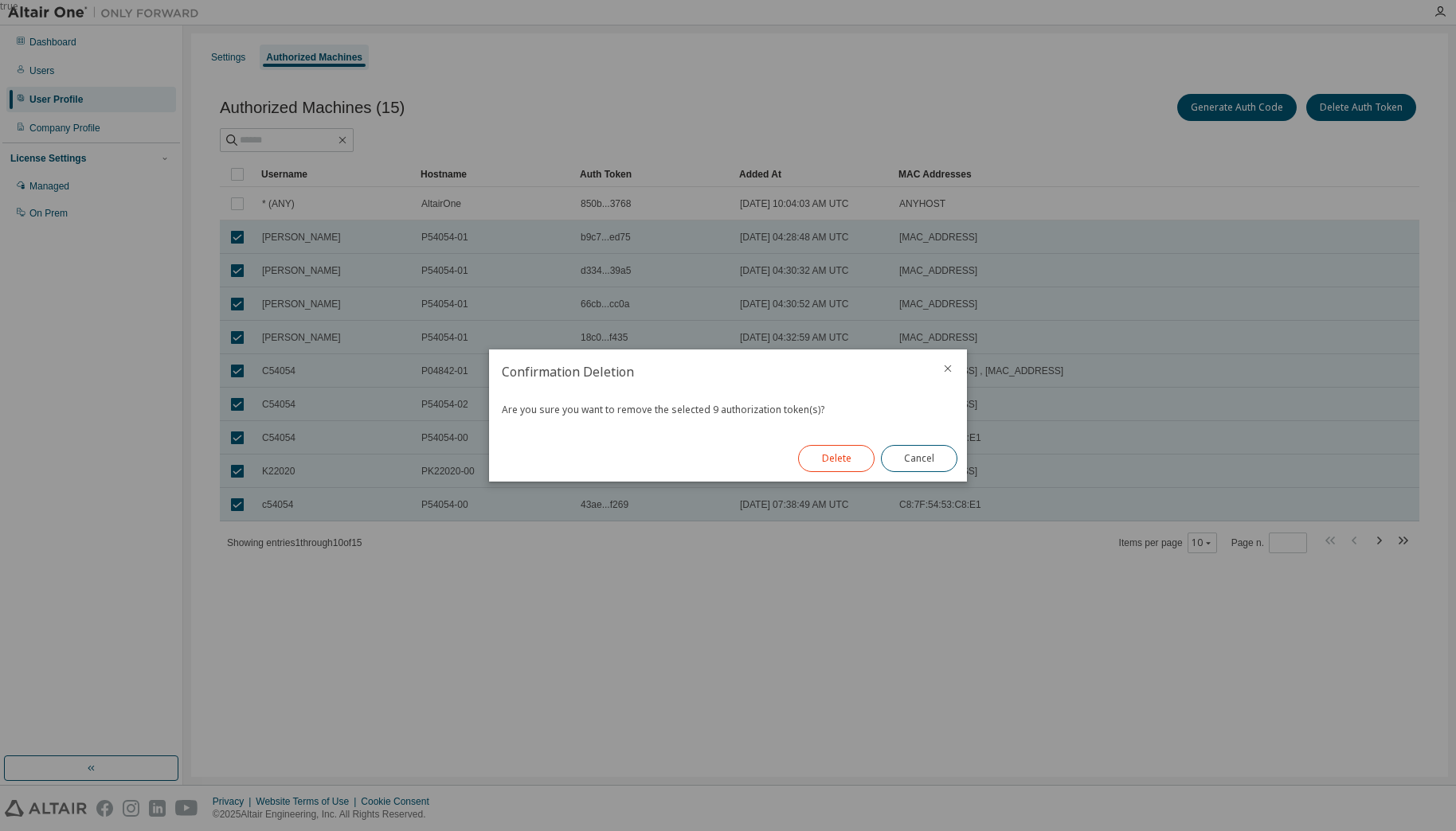
click at [827, 453] on button "Delete" at bounding box center [835, 458] width 76 height 27
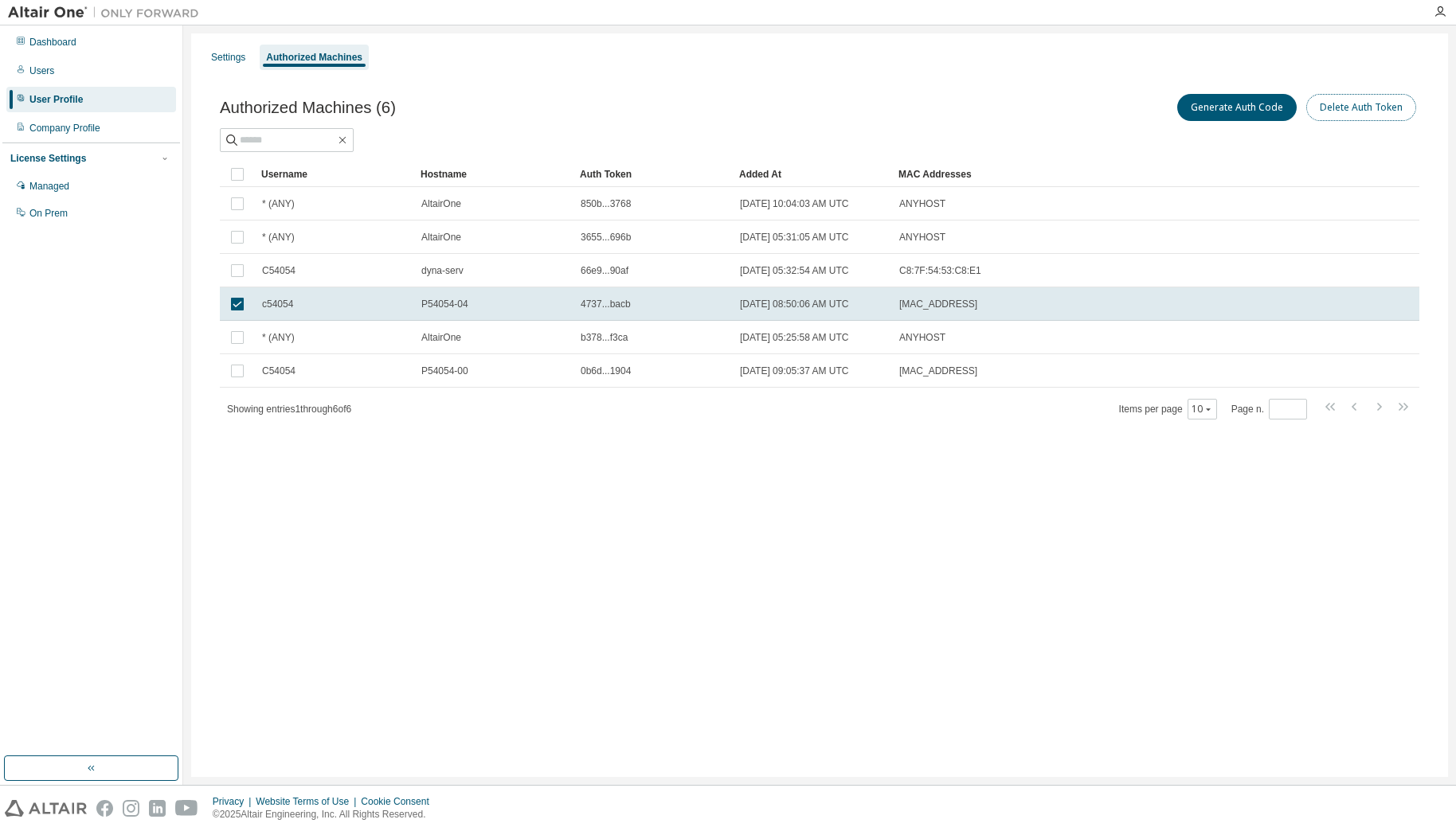
click at [1351, 114] on button "Delete Auth Token" at bounding box center [1362, 107] width 110 height 27
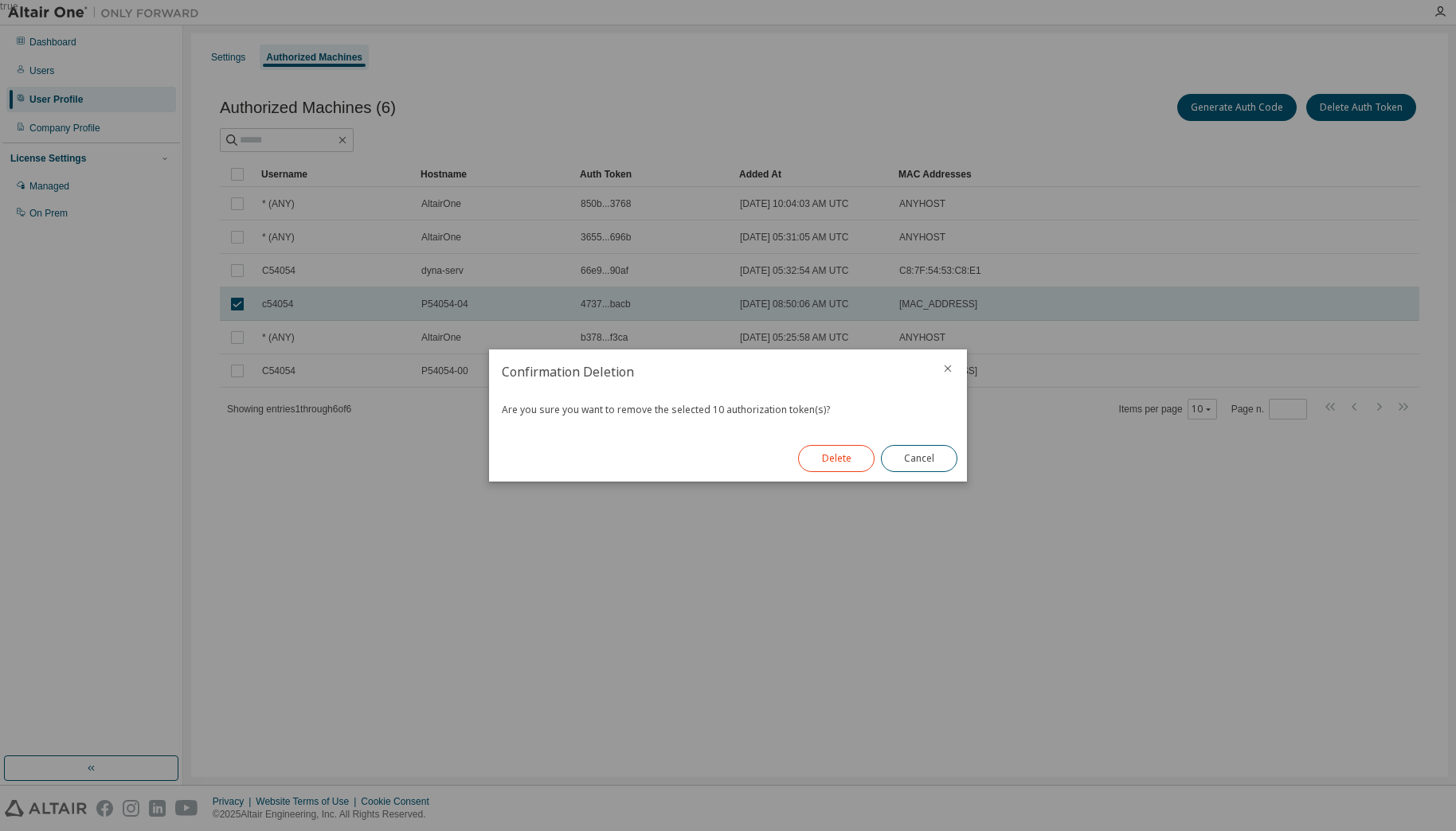
click at [852, 467] on button "Delete" at bounding box center [835, 458] width 76 height 27
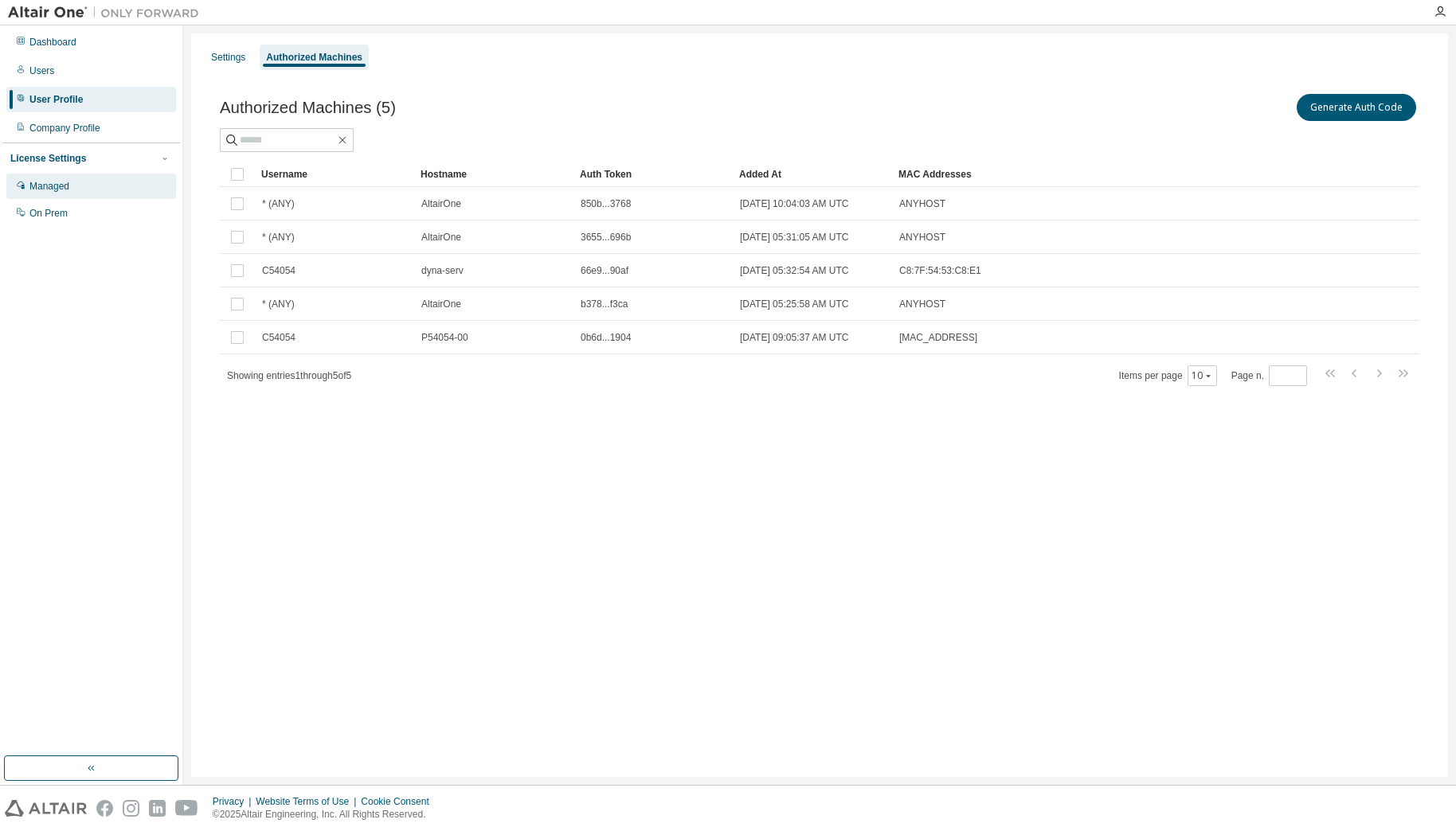
click at [59, 189] on div "Managed" at bounding box center [50, 186] width 40 height 13
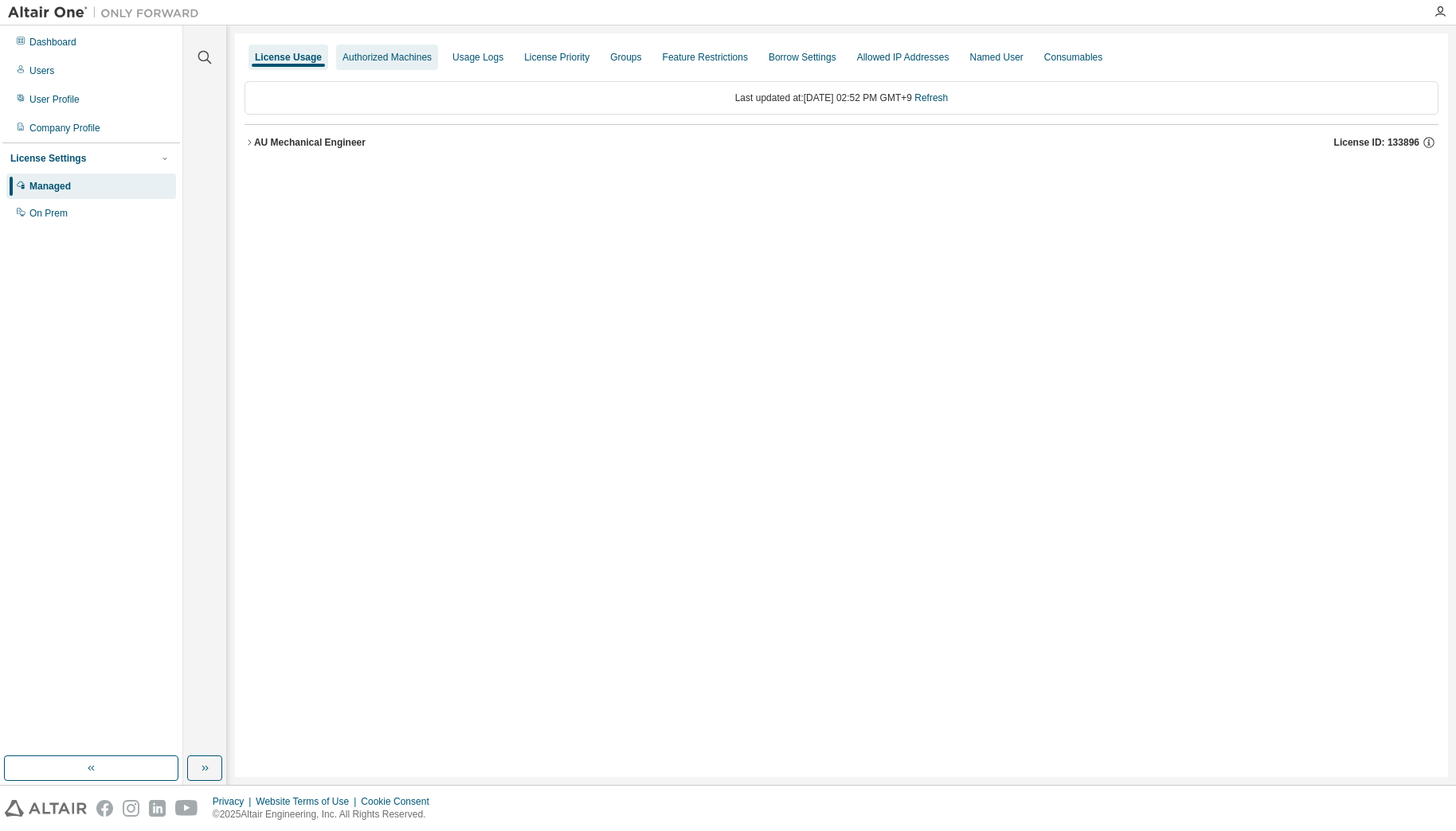
click at [347, 59] on div "Authorized Machines" at bounding box center [387, 57] width 89 height 13
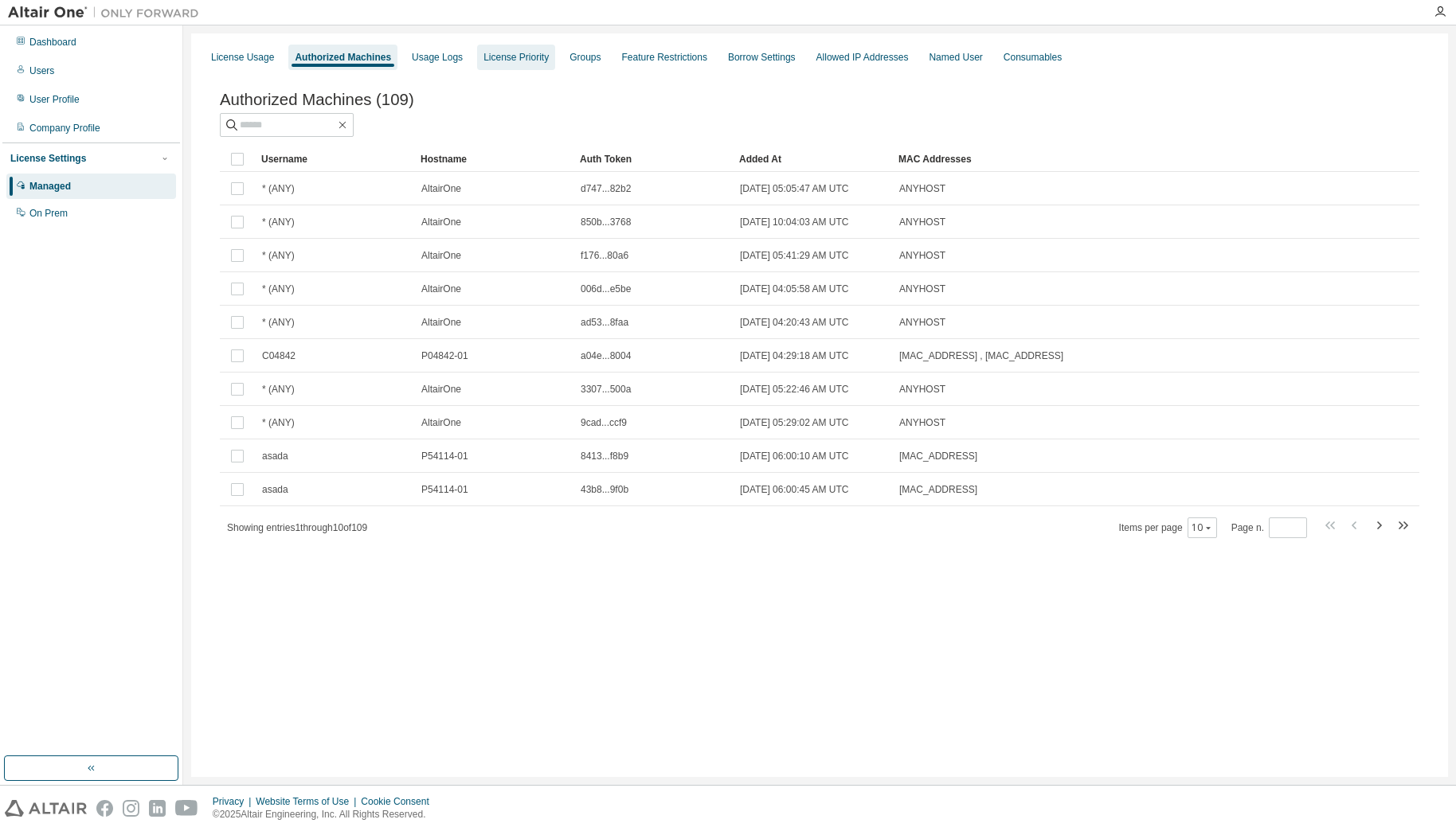
click at [493, 56] on div "License Priority" at bounding box center [516, 57] width 66 height 13
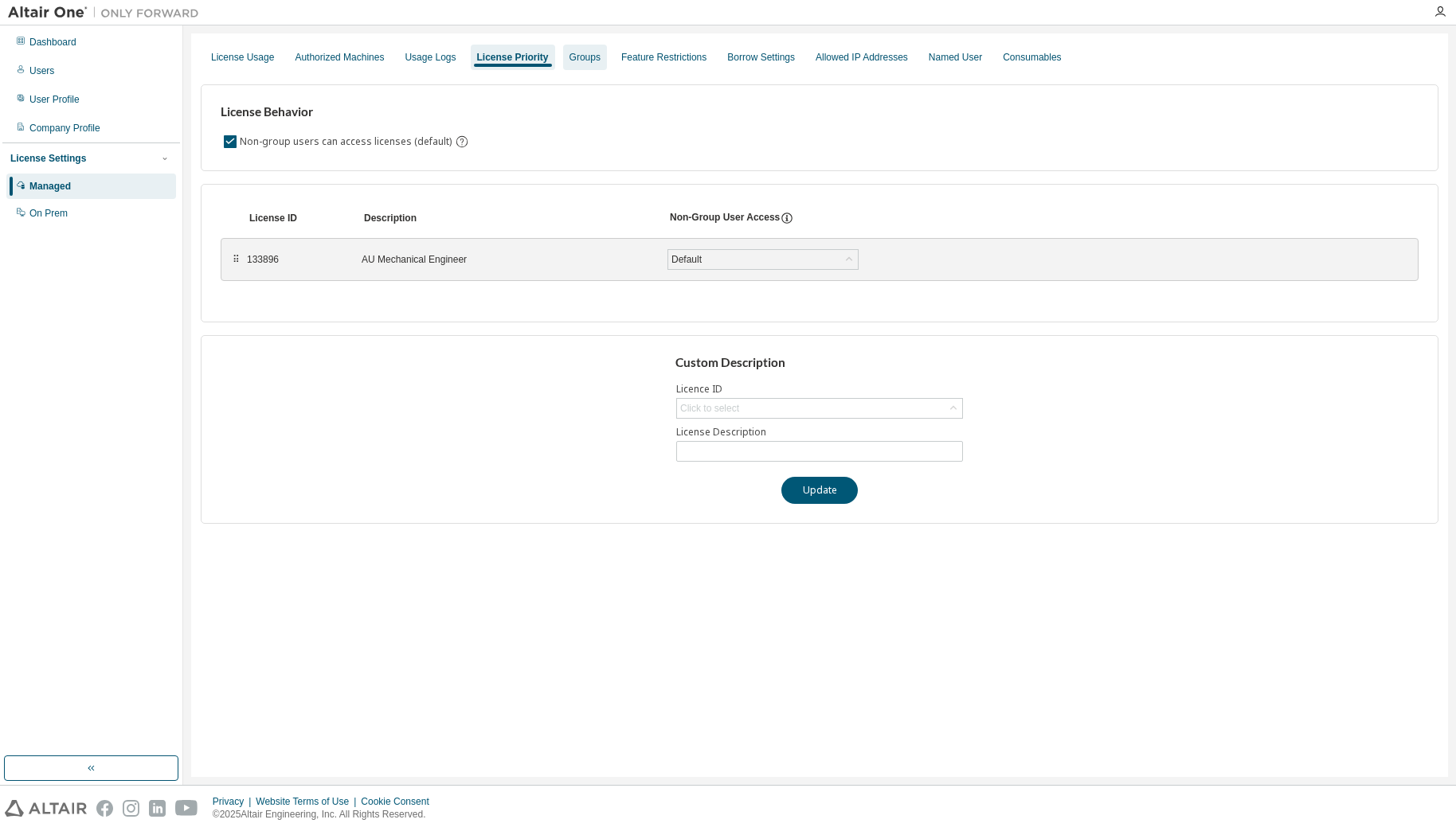
click at [572, 59] on div "Groups" at bounding box center [586, 57] width 31 height 13
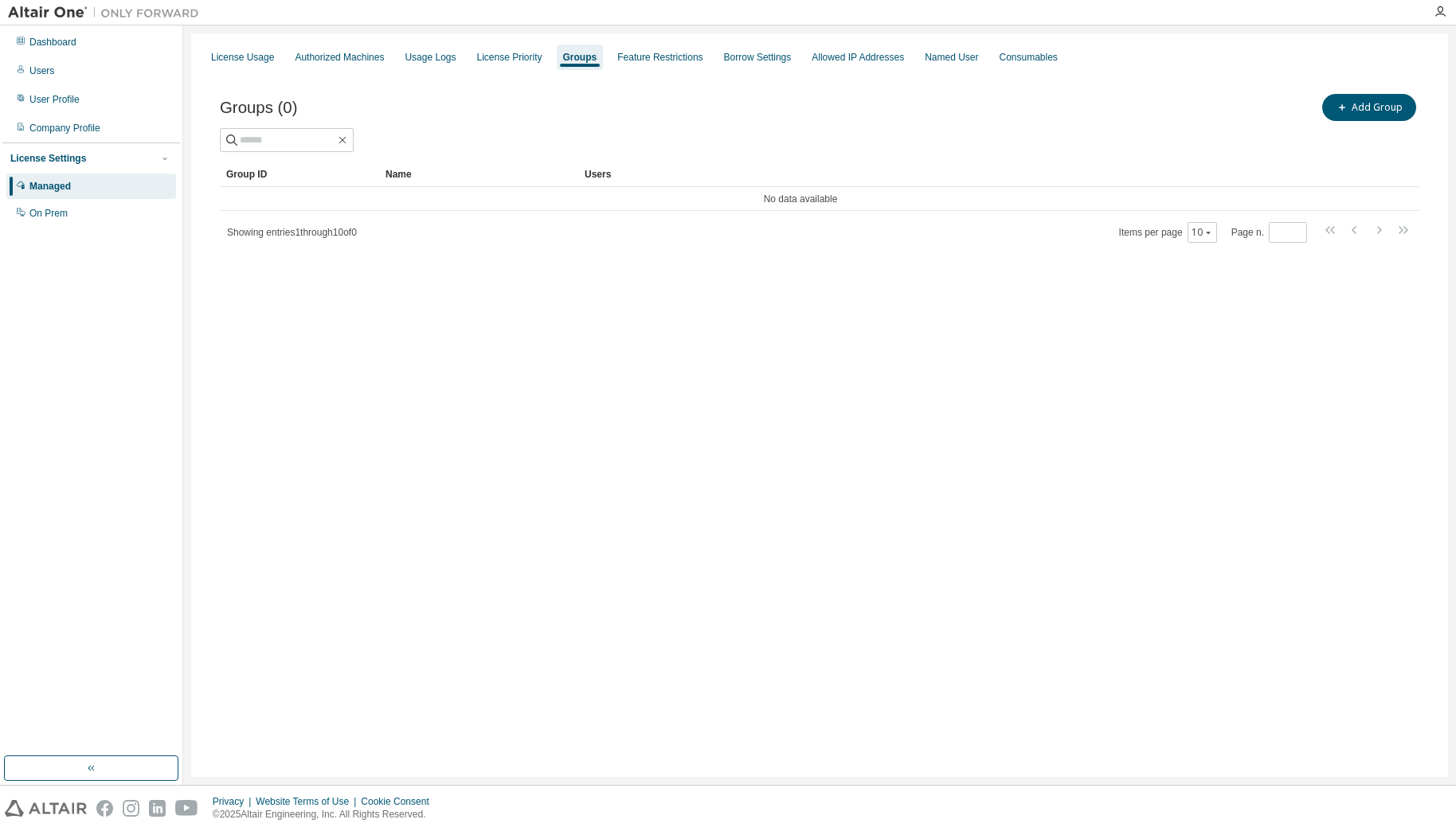
click at [340, 237] on span "Showing entries 1 through 10 of 0" at bounding box center [292, 232] width 130 height 11
click at [667, 60] on div "Feature Restrictions" at bounding box center [660, 57] width 86 height 13
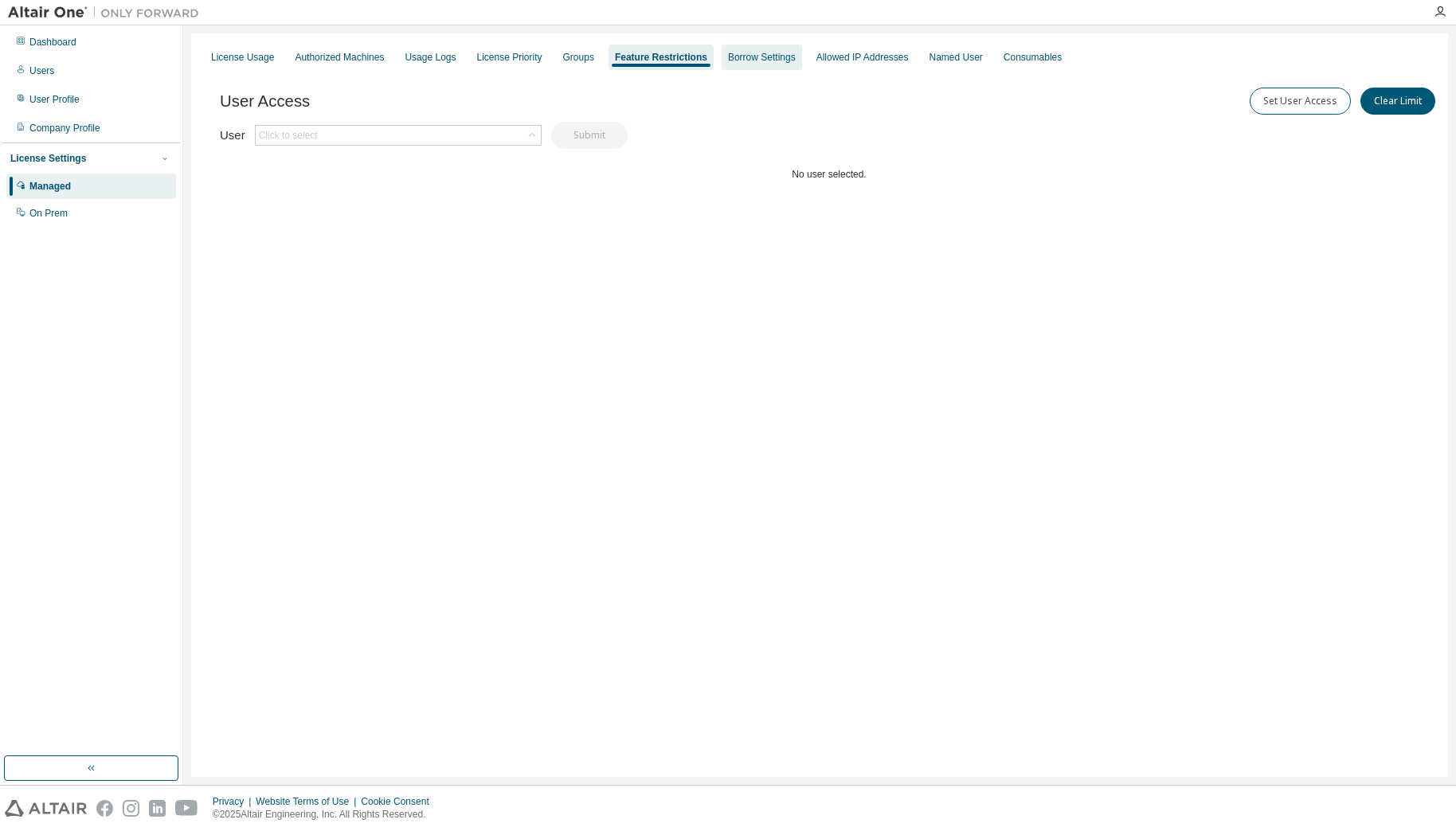
click at [728, 60] on div "Borrow Settings" at bounding box center [761, 57] width 67 height 13
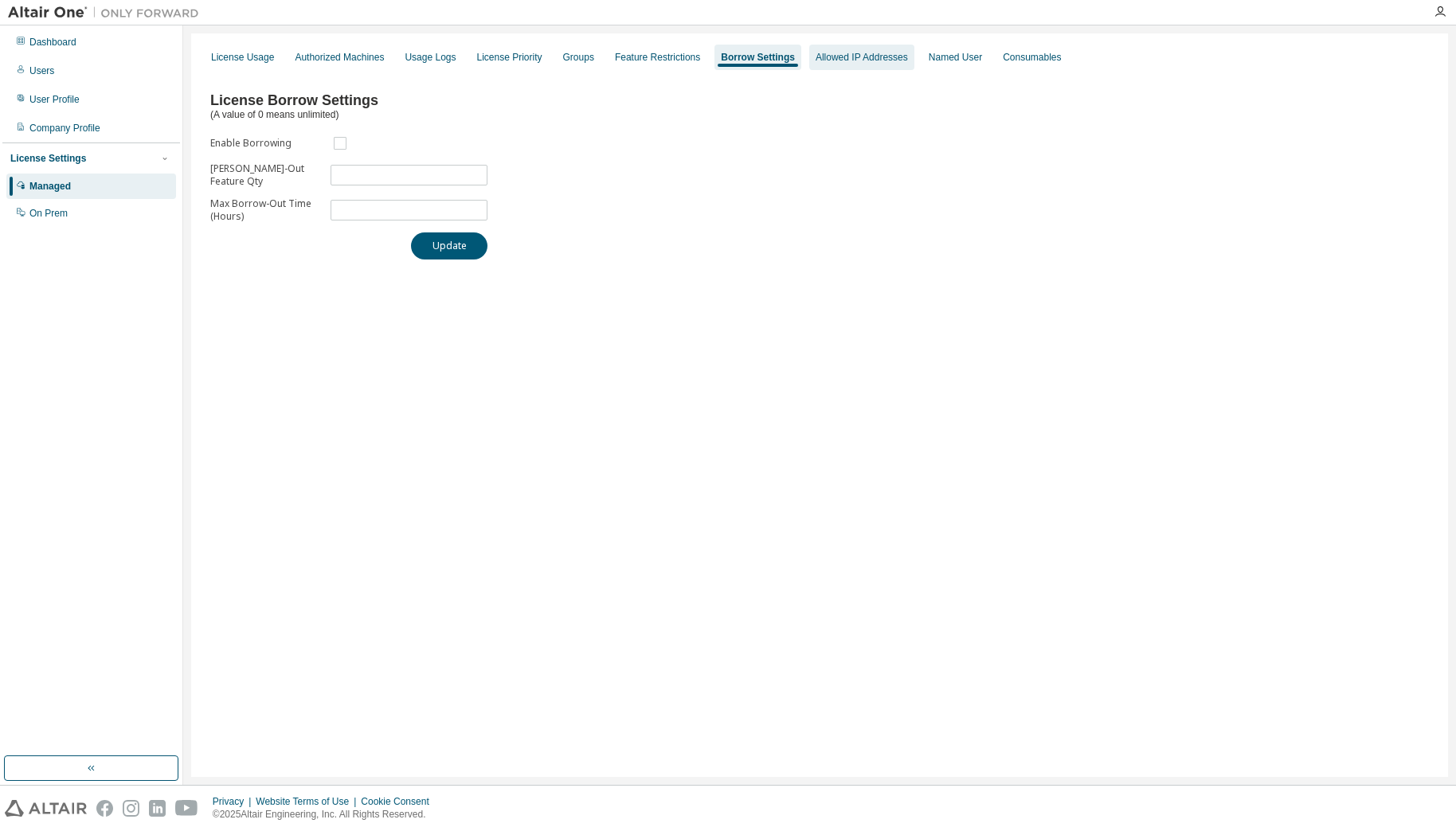
click at [884, 61] on div "Allowed IP Addresses" at bounding box center [862, 57] width 93 height 13
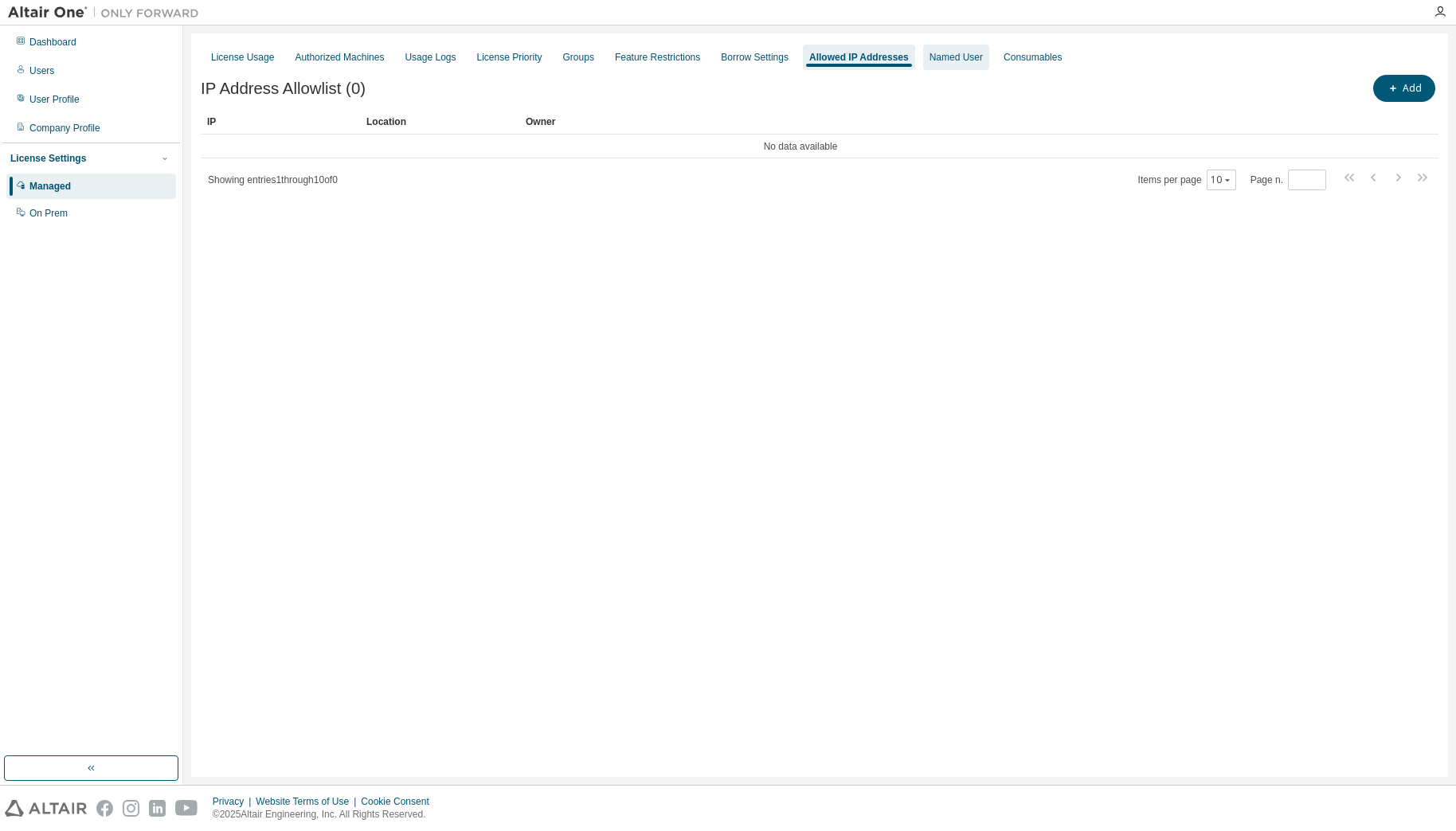
click at [959, 64] on div "Named User" at bounding box center [956, 57] width 66 height 25
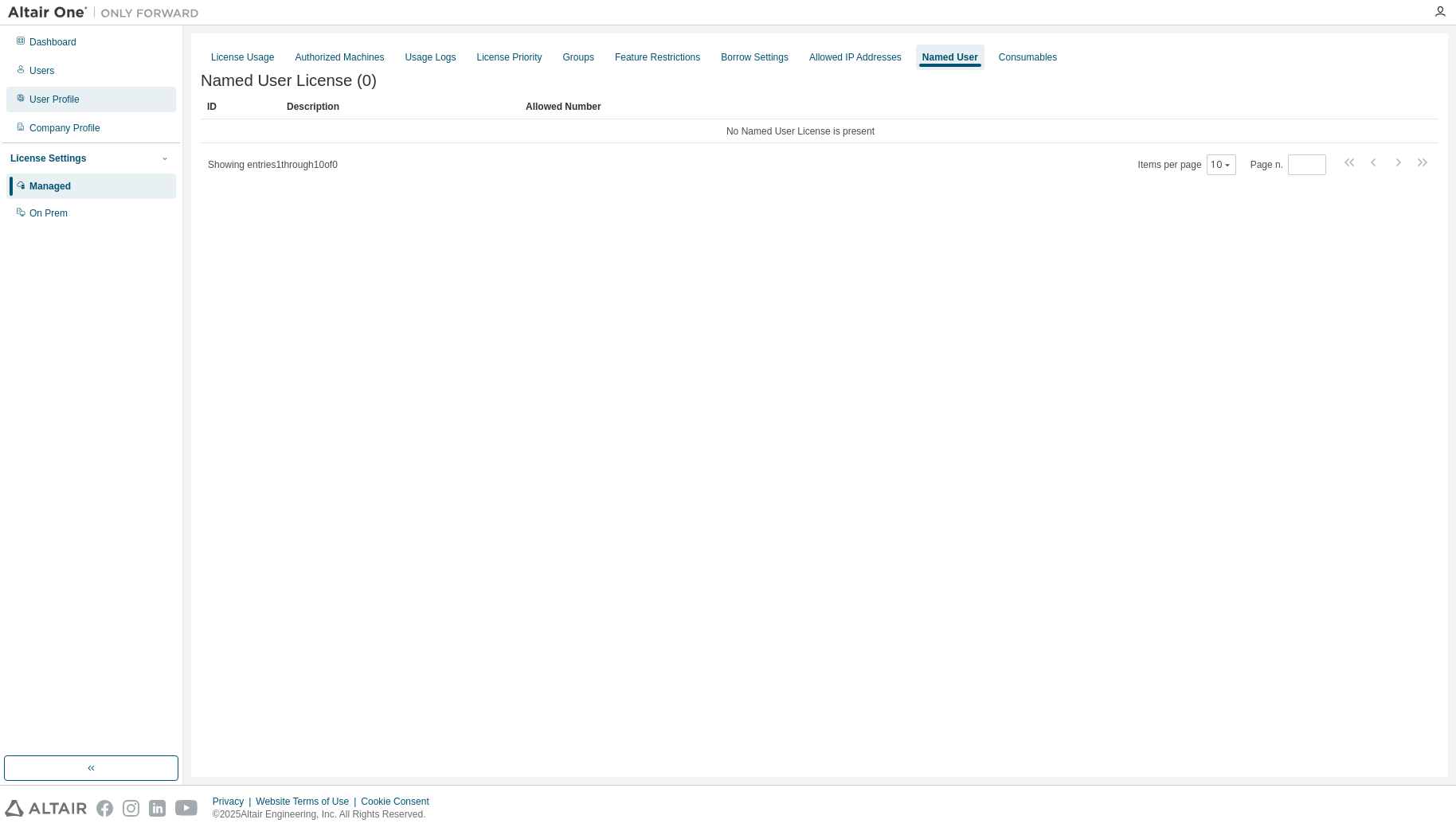
click at [50, 94] on div "User Profile" at bounding box center [54, 100] width 50 height 13
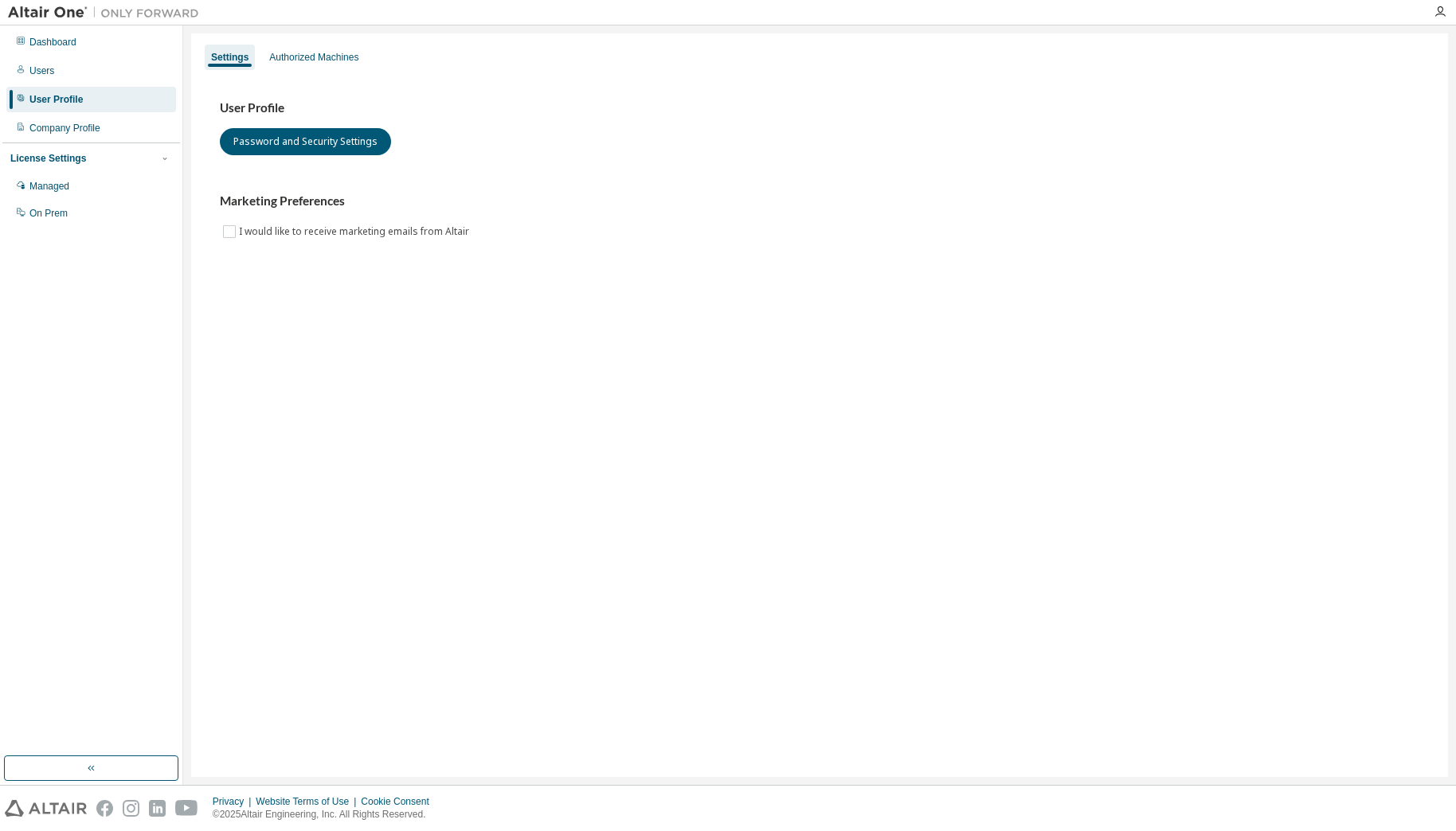
click at [634, 176] on div "User Profile Password and Security Settings Marketing Preferences I would like …" at bounding box center [820, 170] width 1200 height 141
click at [45, 73] on div "Users" at bounding box center [42, 71] width 24 height 13
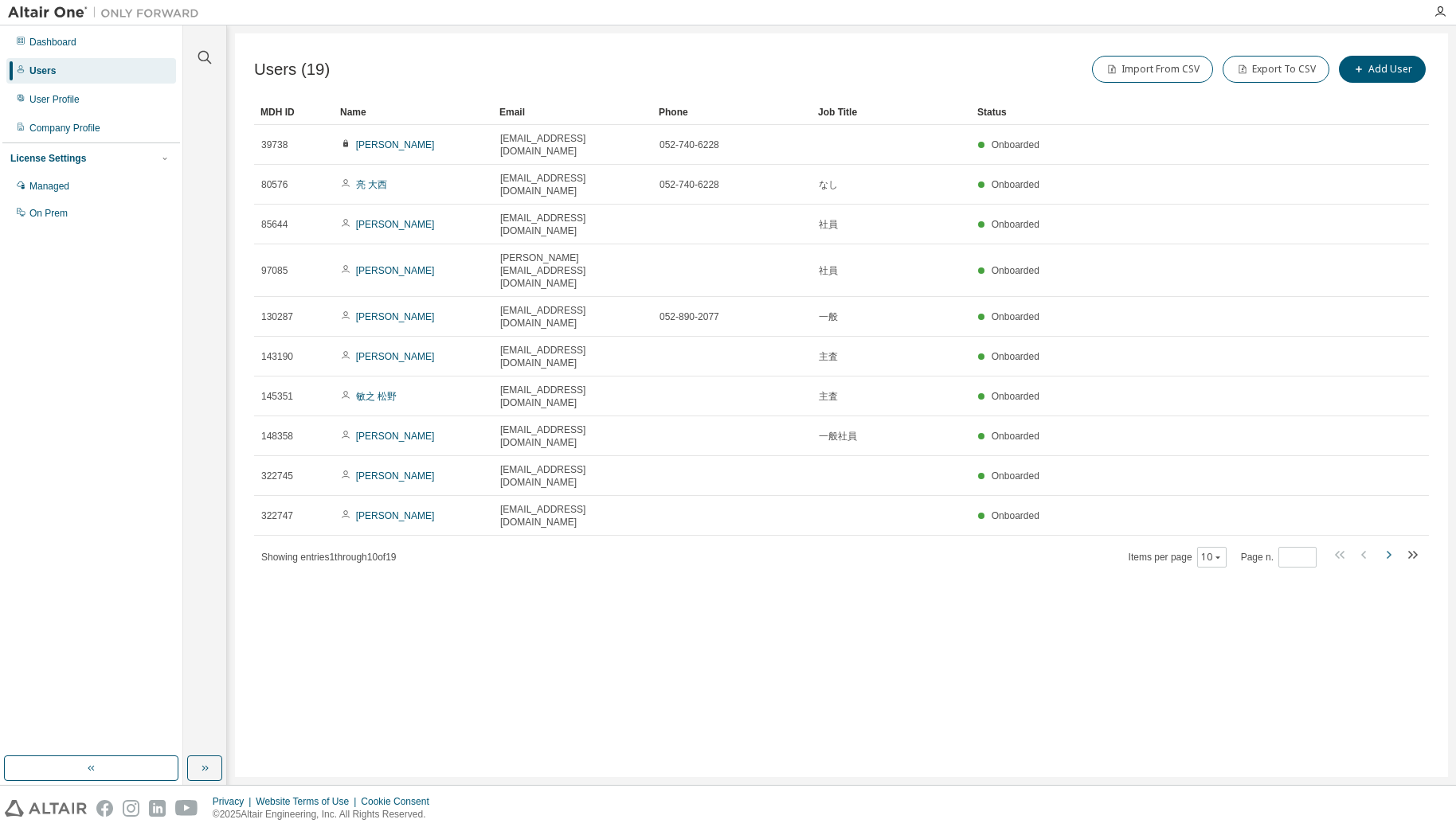
click at [1383, 545] on icon "button" at bounding box center [1389, 555] width 19 height 19
type input "*"
